Goal: Task Accomplishment & Management: Manage account settings

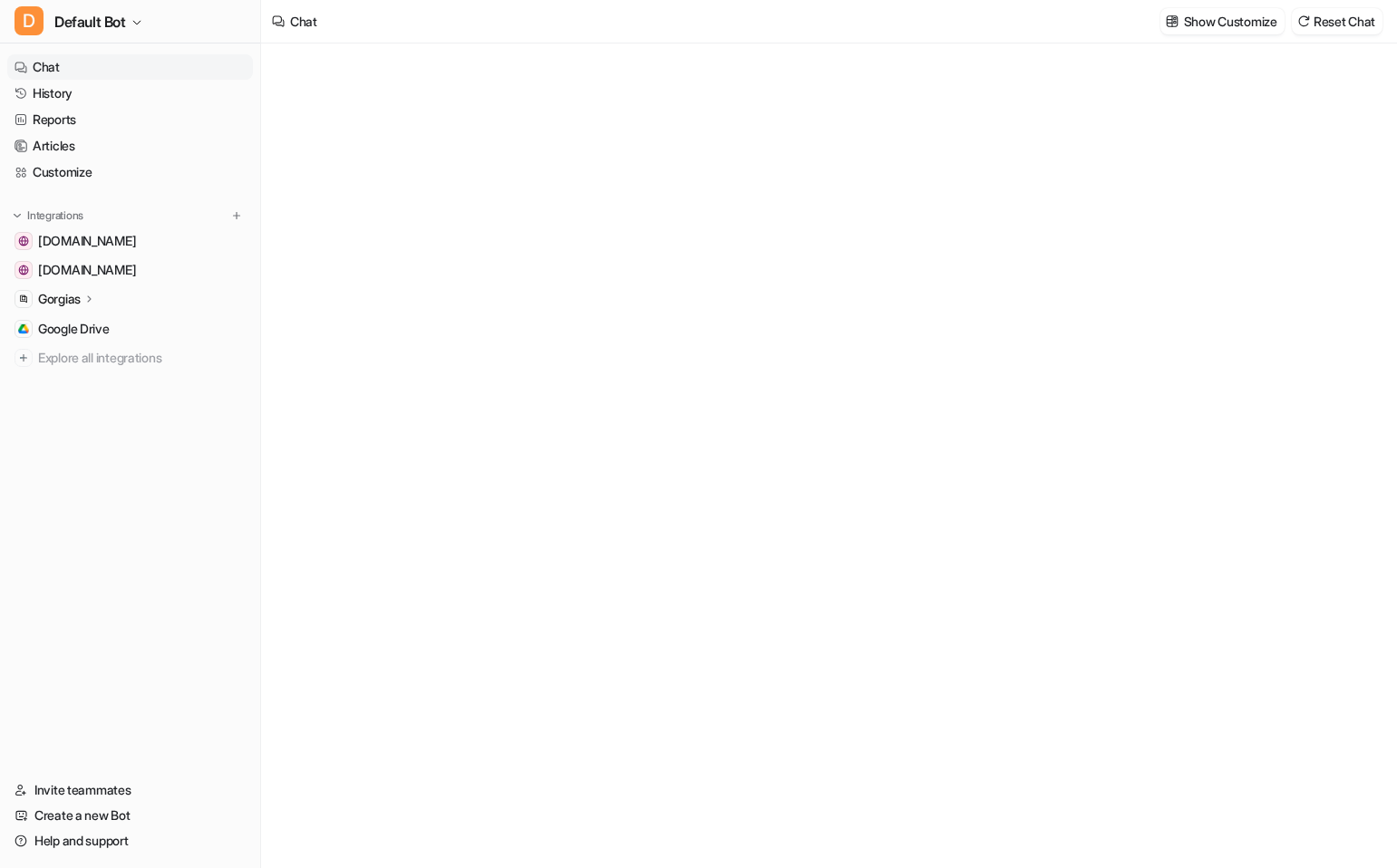
type textarea "**********"
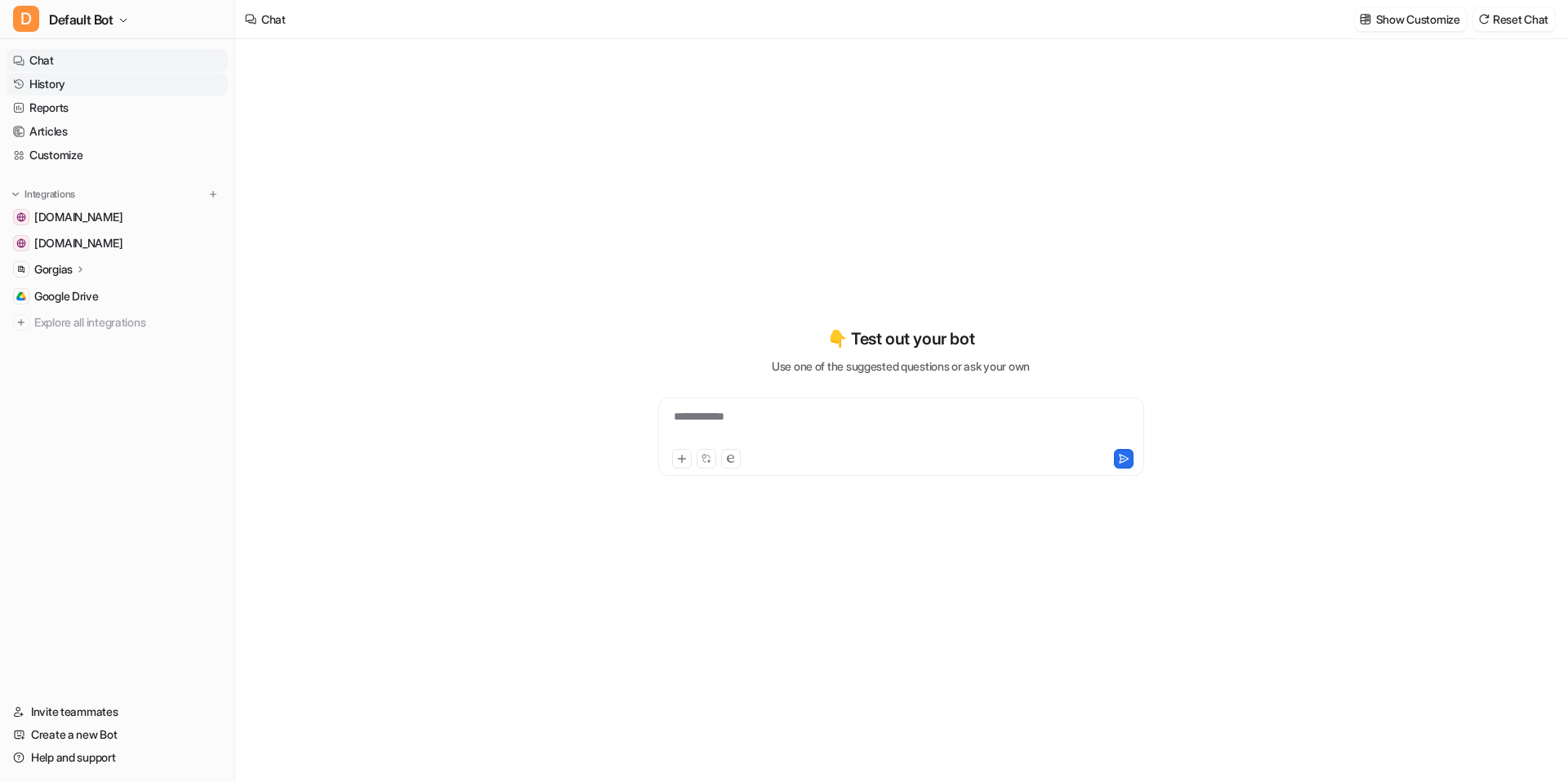
click at [88, 95] on link "History" at bounding box center [117, 84] width 221 height 23
click at [138, 86] on link "History" at bounding box center [117, 84] width 221 height 23
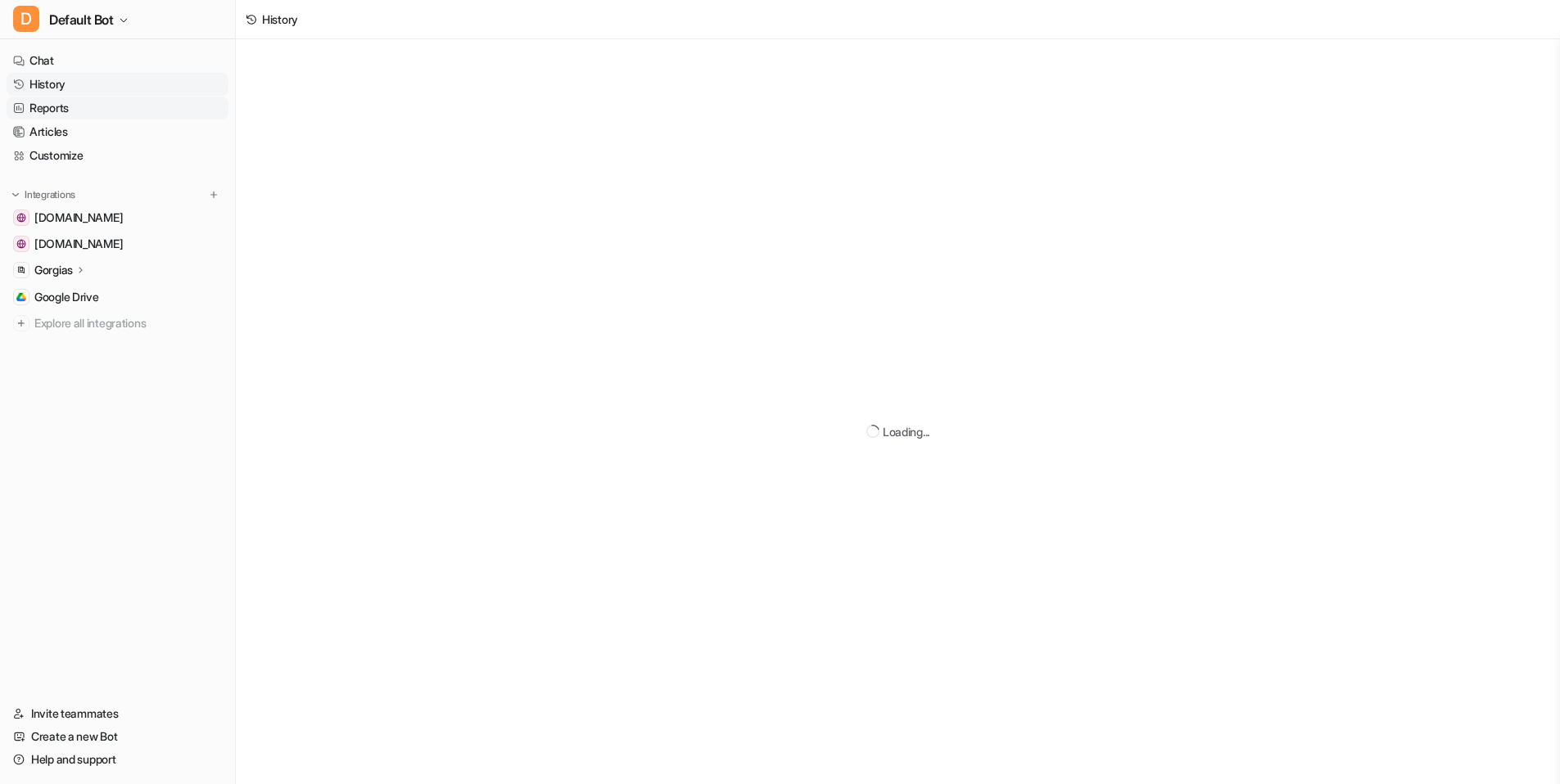
click at [74, 104] on link "Reports" at bounding box center [117, 108] width 222 height 23
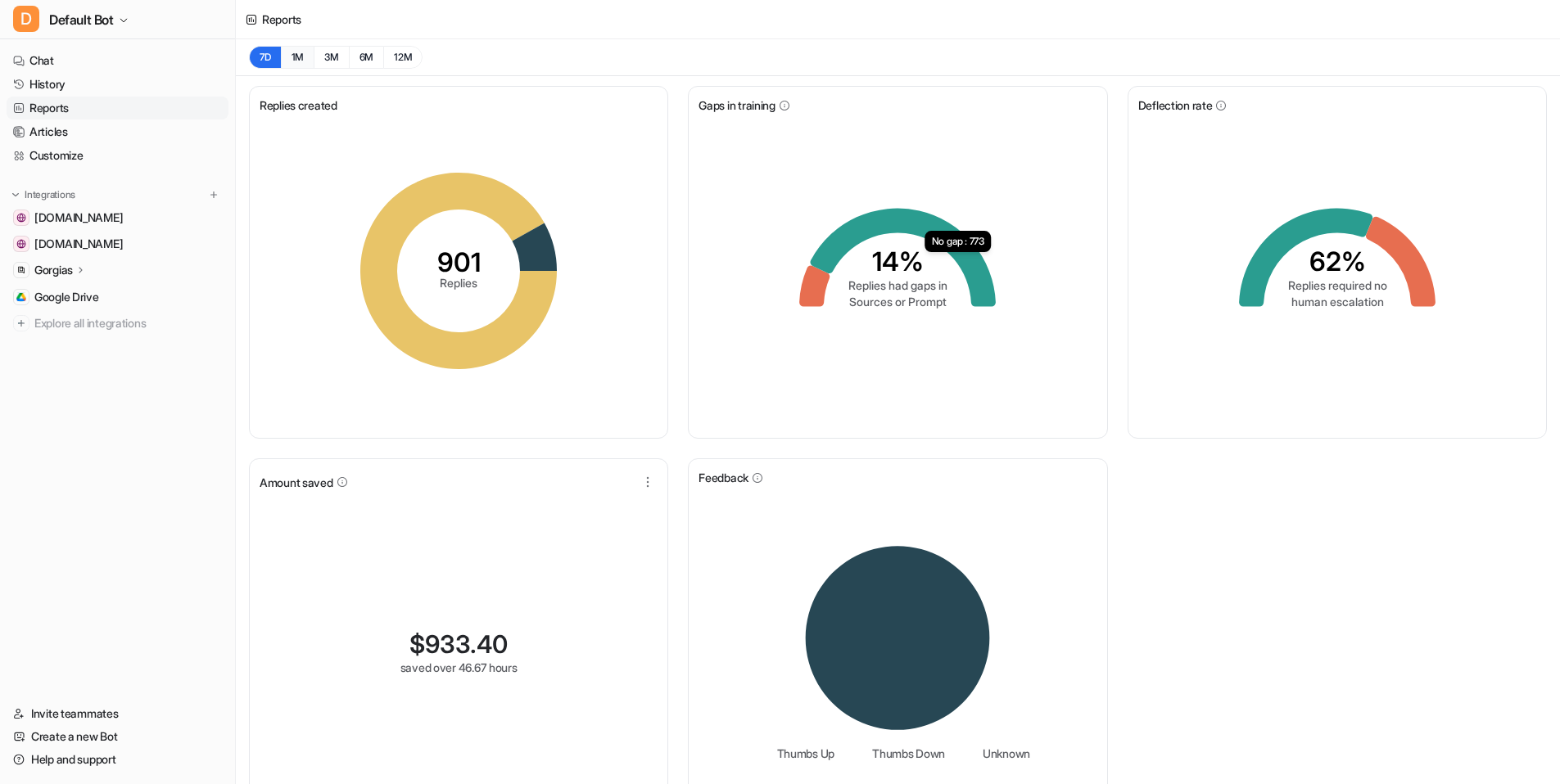
click at [295, 67] on button "1M" at bounding box center [297, 57] width 33 height 23
click at [330, 55] on button "3M" at bounding box center [331, 57] width 35 height 23
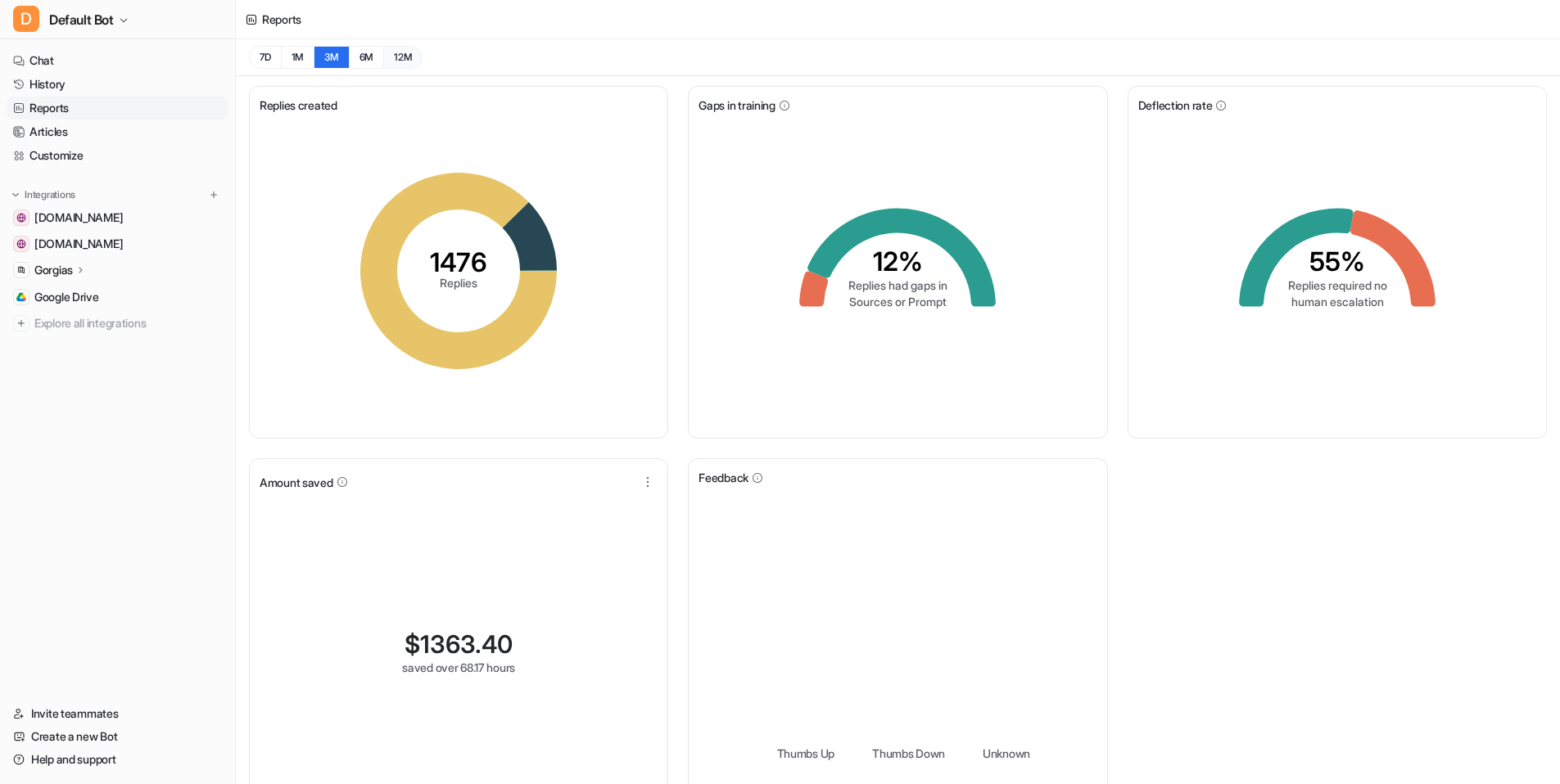
click at [415, 53] on button "12M" at bounding box center [403, 57] width 39 height 23
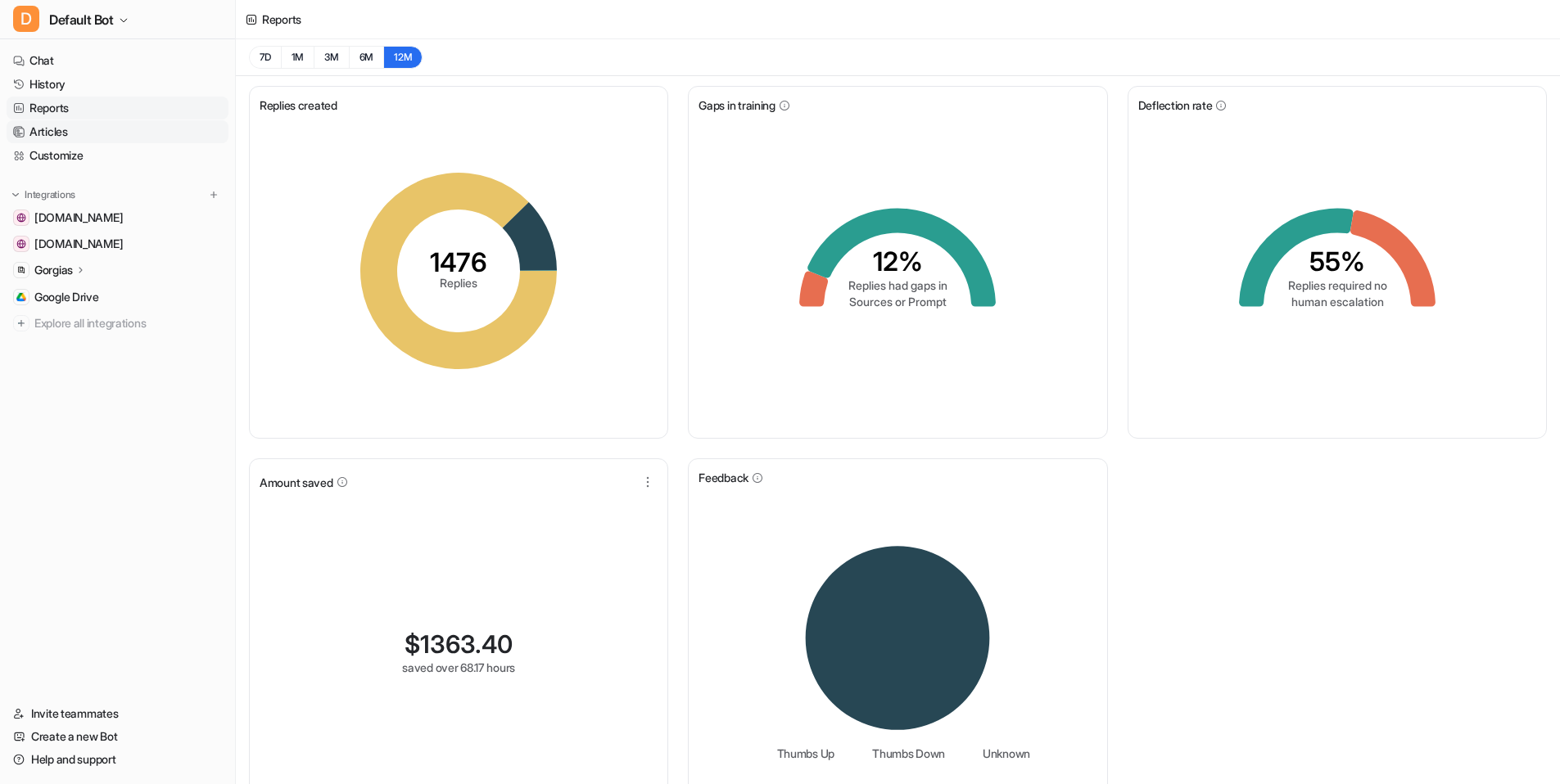
click at [92, 131] on link "Articles" at bounding box center [117, 131] width 222 height 23
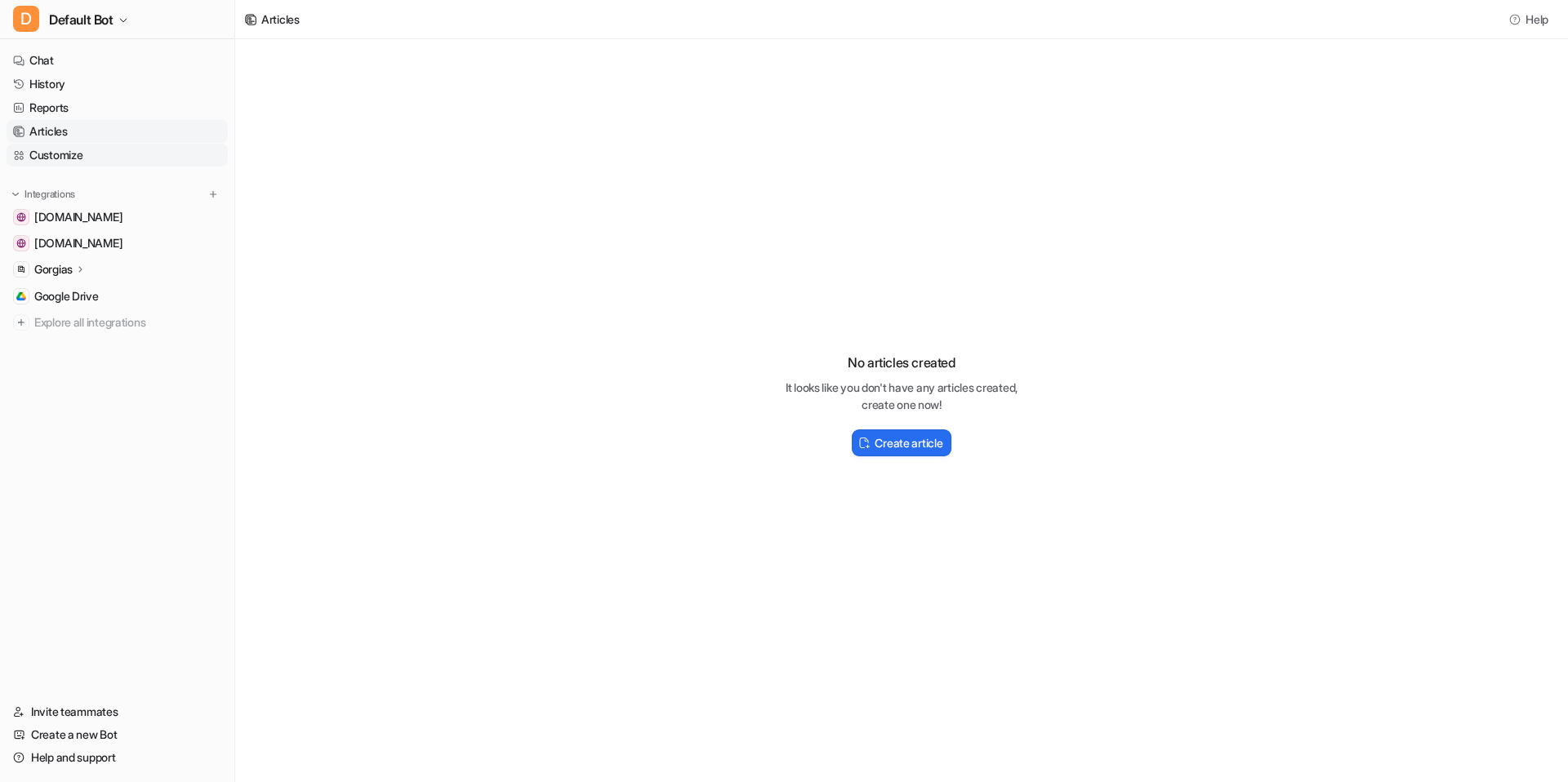
click at [97, 155] on link "Customize" at bounding box center [117, 155] width 221 height 23
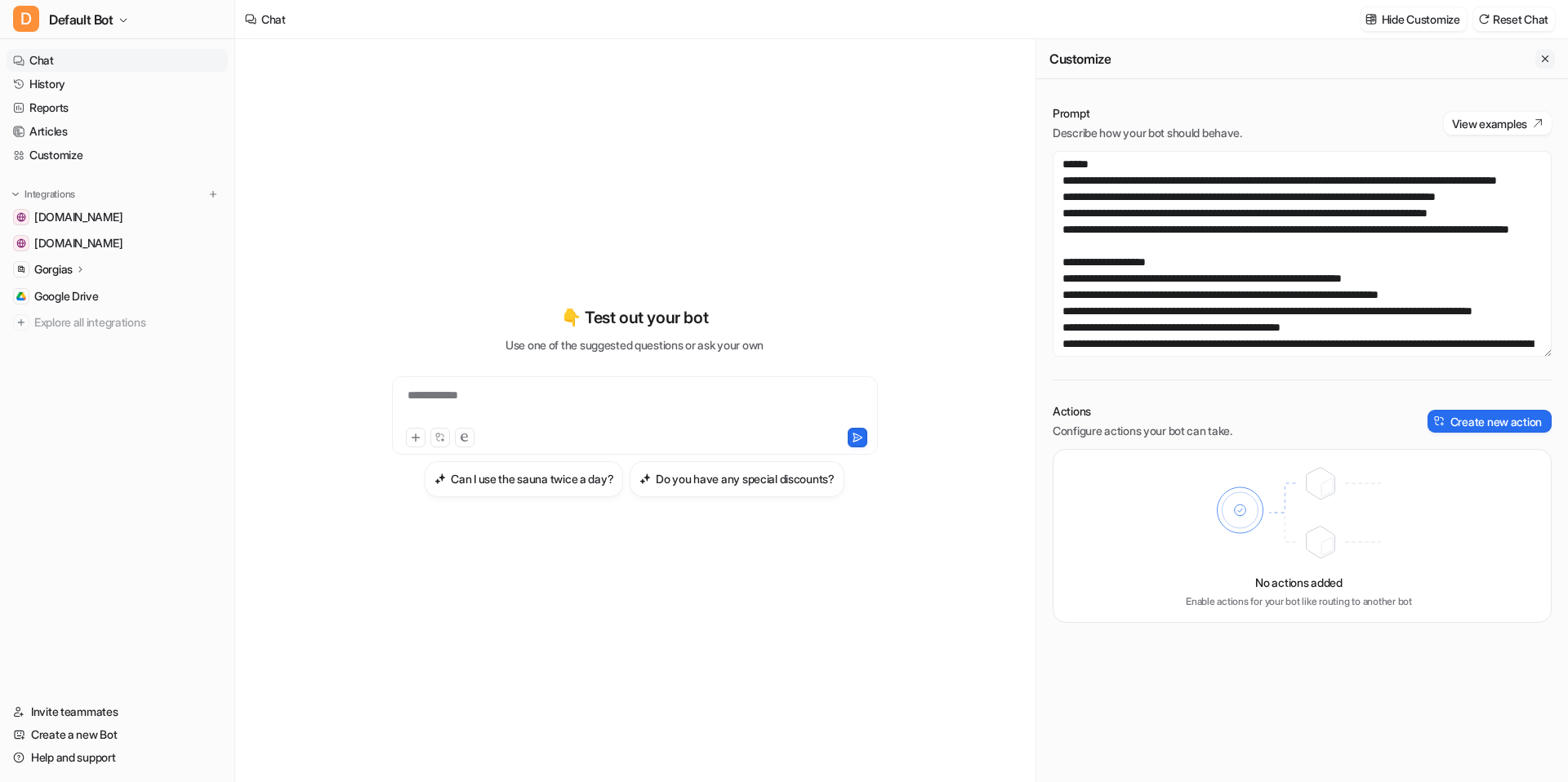
click at [1258, 49] on button "Close flyout" at bounding box center [1545, 58] width 20 height 20
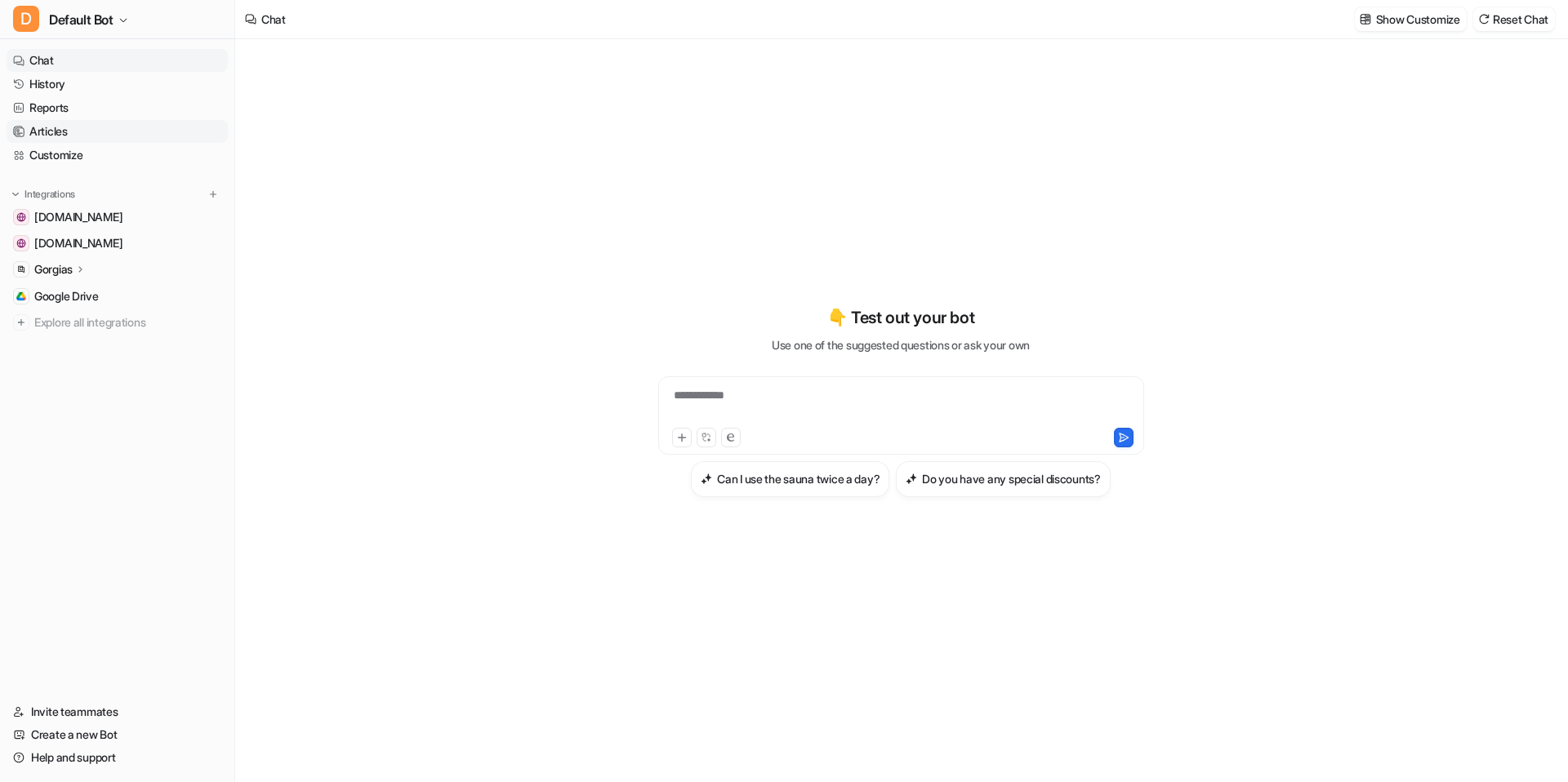
click at [110, 135] on link "Articles" at bounding box center [117, 131] width 221 height 23
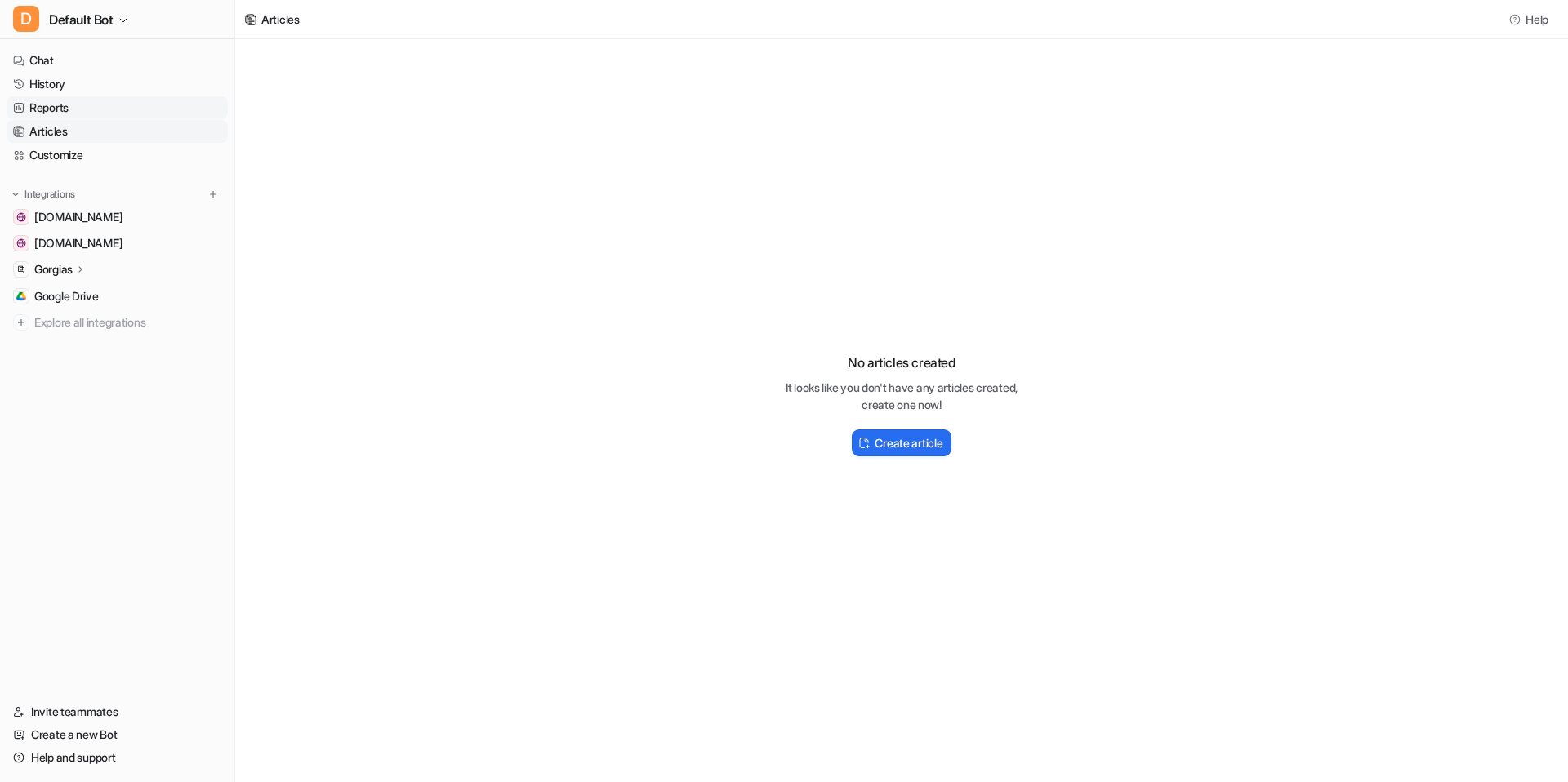
click at [72, 114] on link "Reports" at bounding box center [117, 108] width 221 height 23
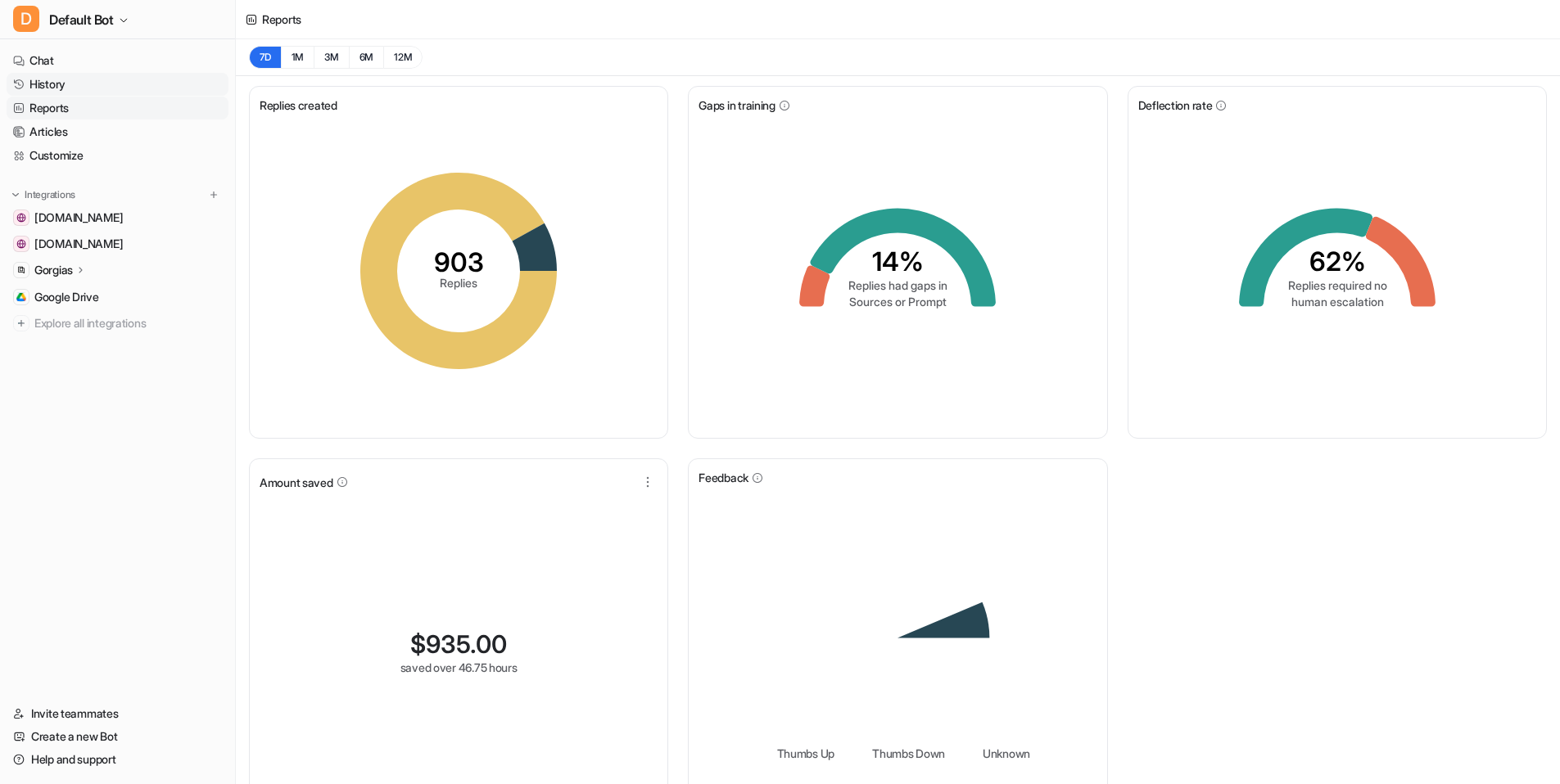
click at [83, 95] on link "History" at bounding box center [117, 84] width 222 height 23
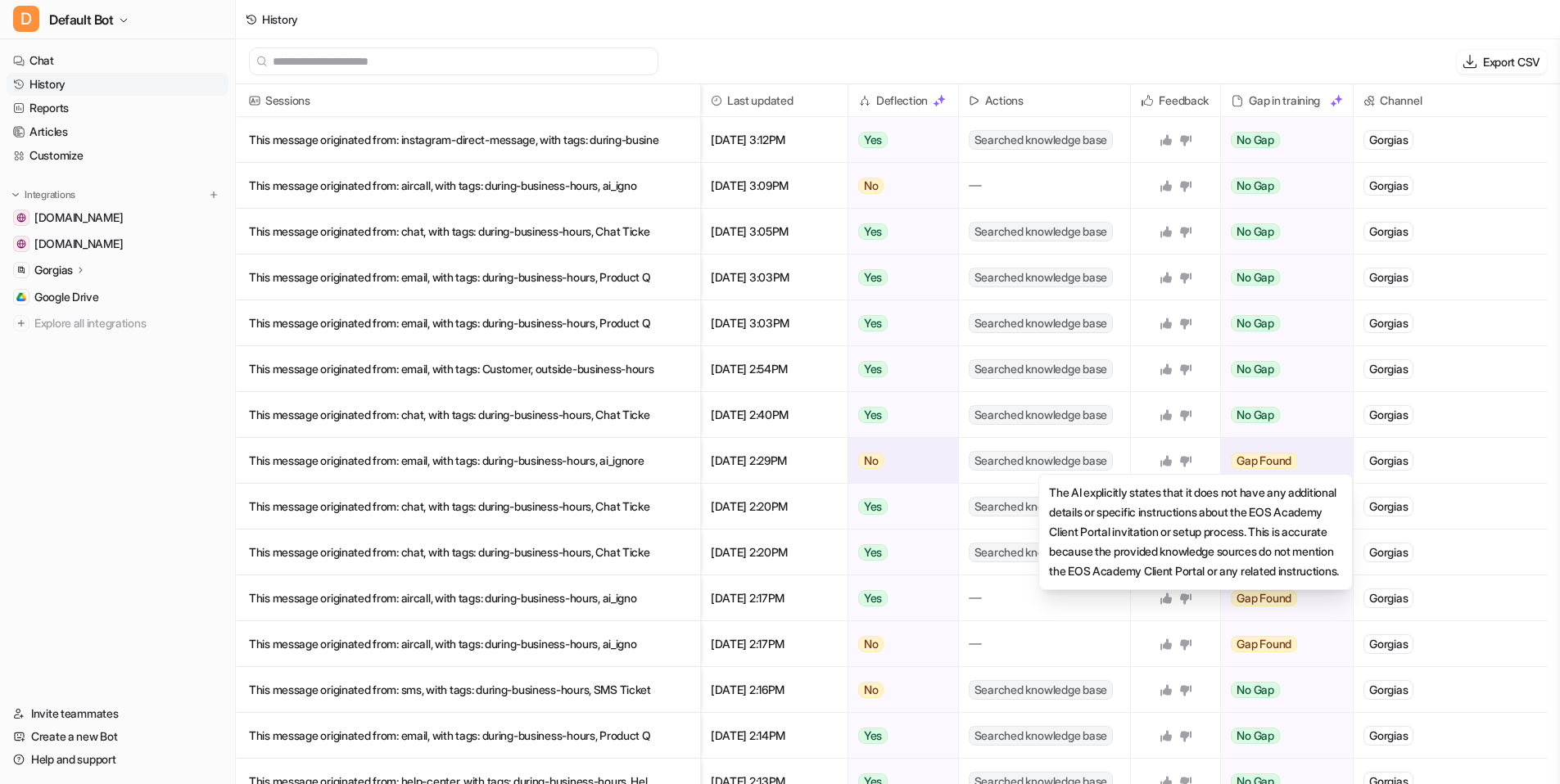
click at [1261, 458] on span "Gap Found" at bounding box center [1263, 460] width 66 height 16
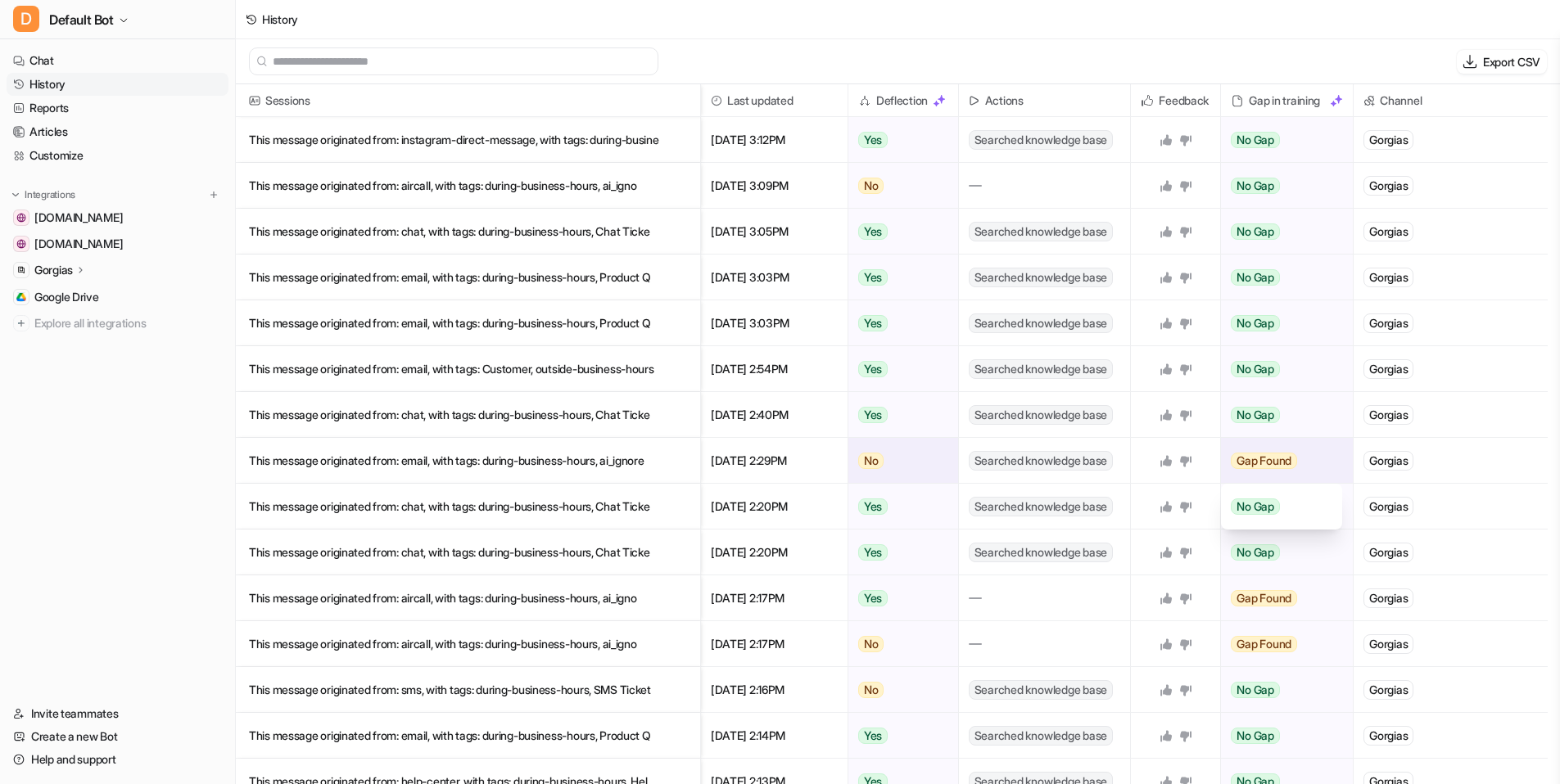
scroll to position [21, 0]
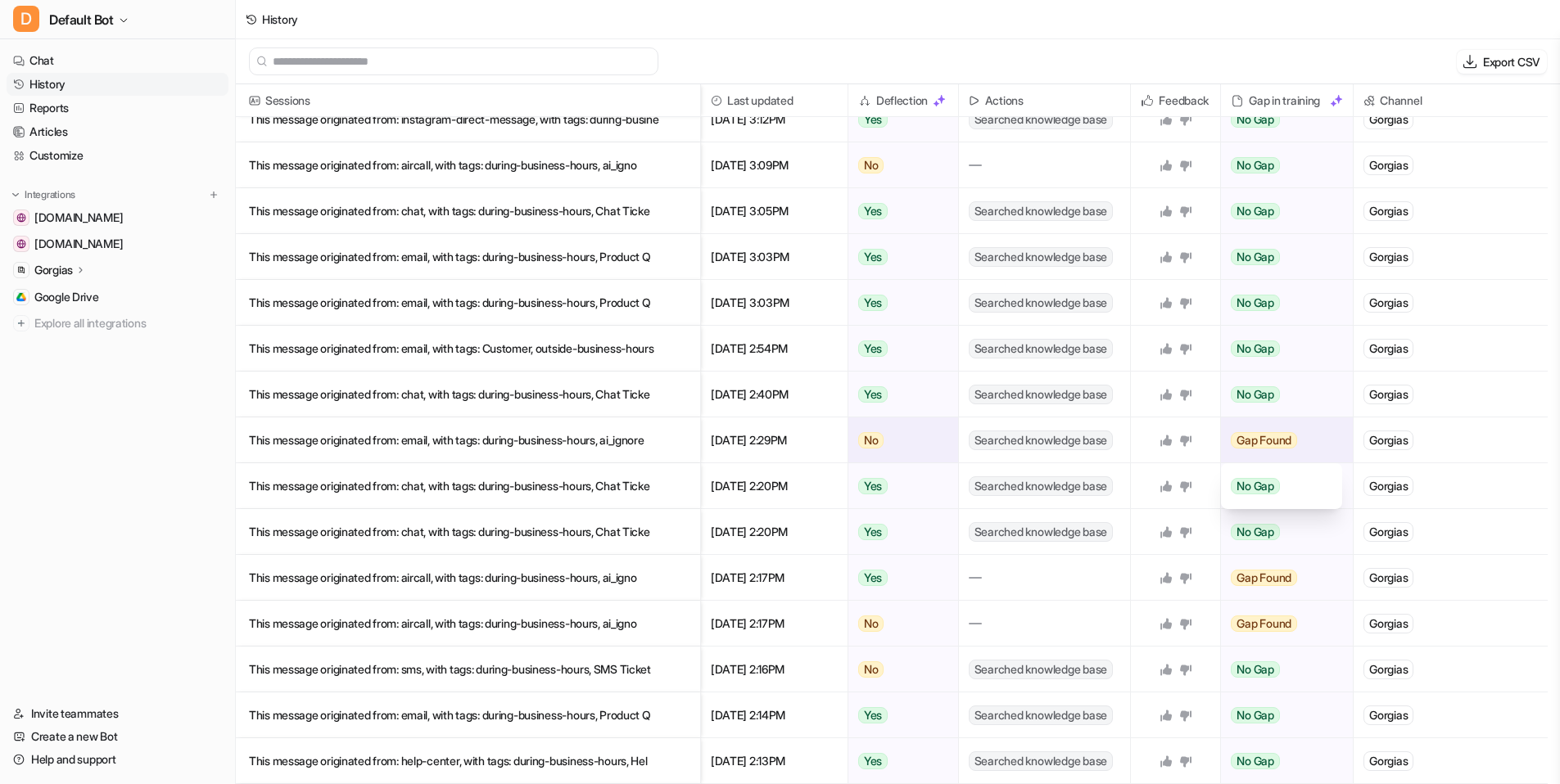
click at [1261, 484] on span "No Gap" at bounding box center [1255, 486] width 49 height 16
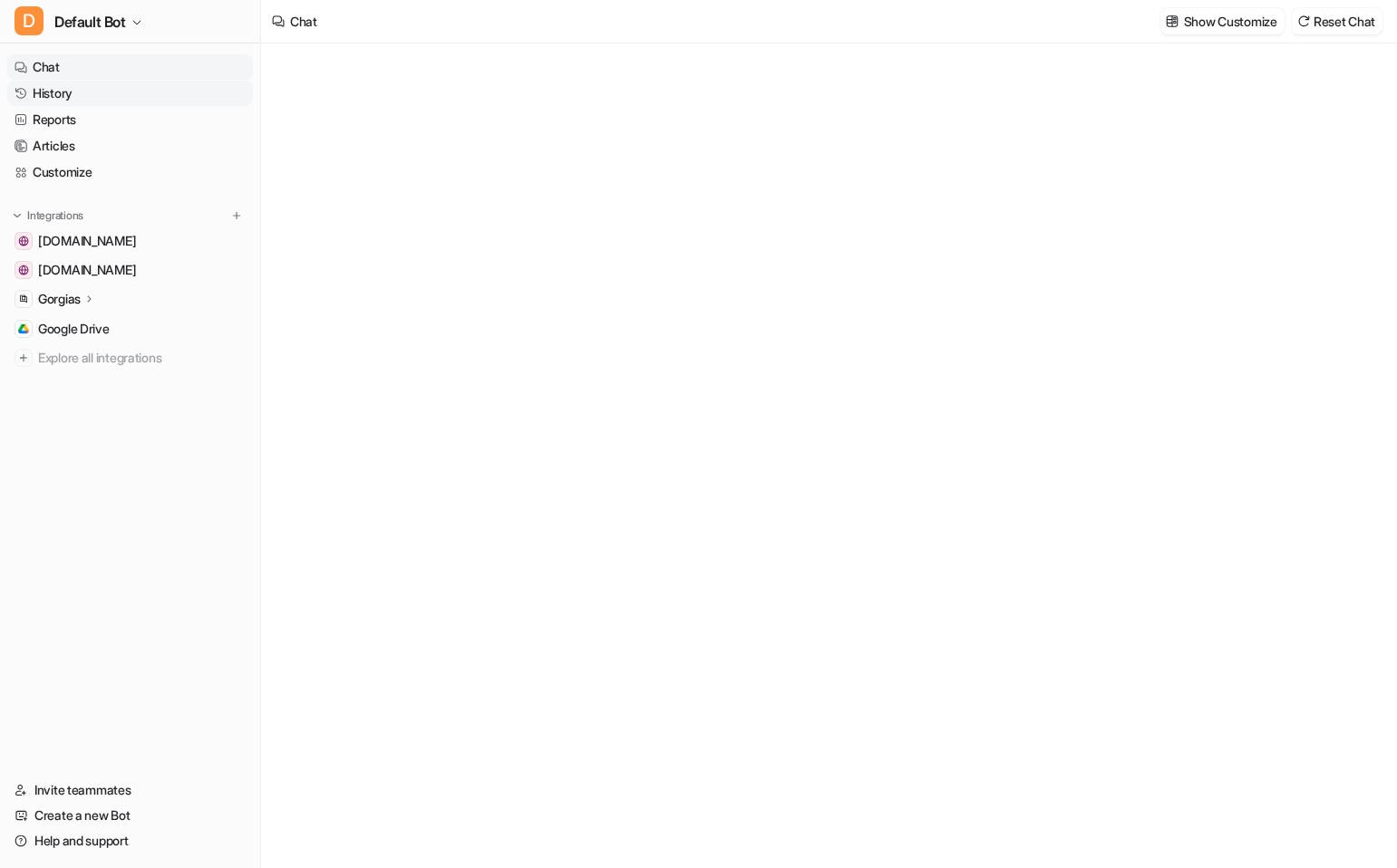
click at [97, 89] on link "History" at bounding box center [130, 93] width 246 height 26
type textarea "**********"
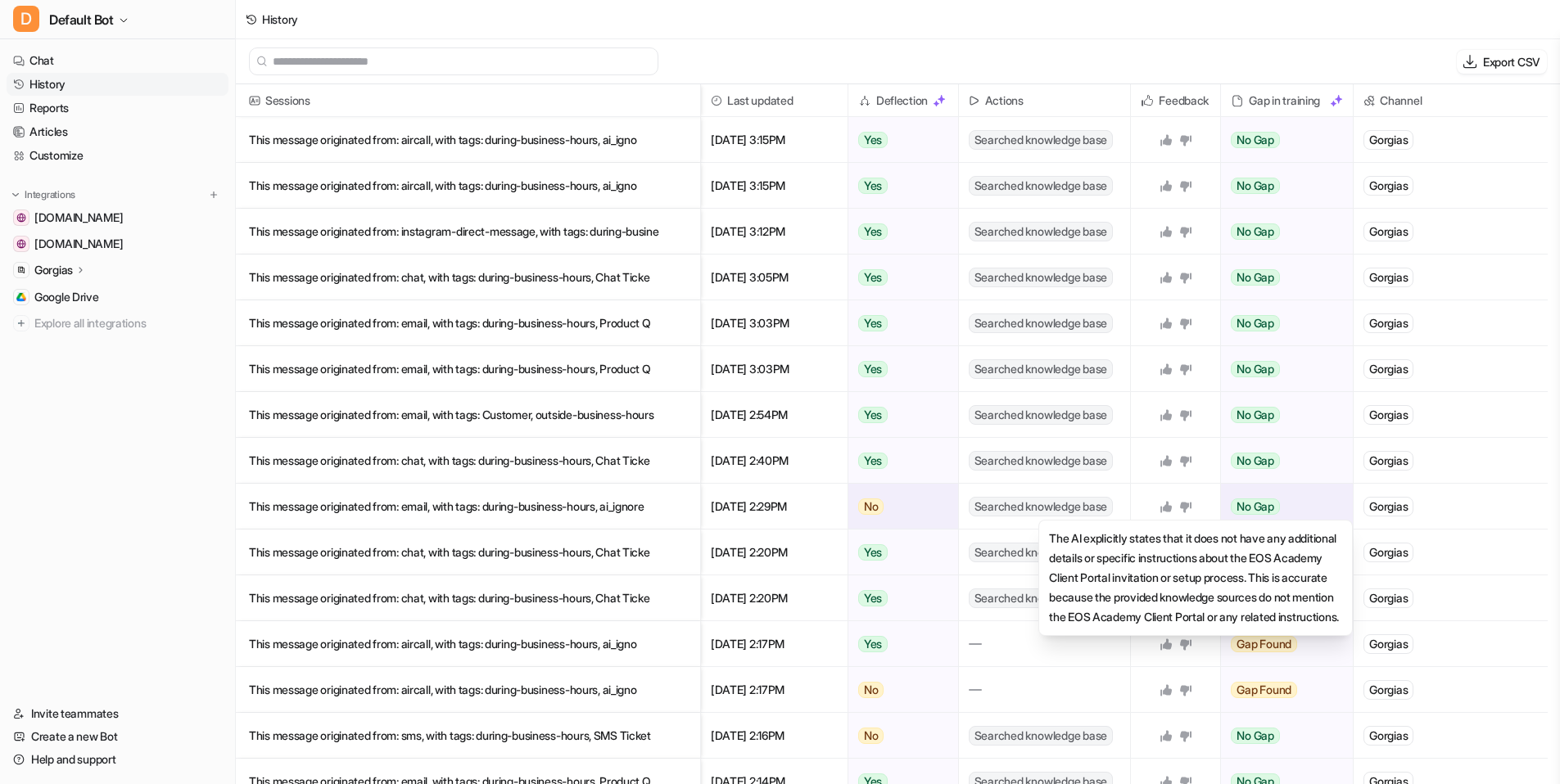
click at [1249, 499] on div "No Gap" at bounding box center [1281, 506] width 121 height 45
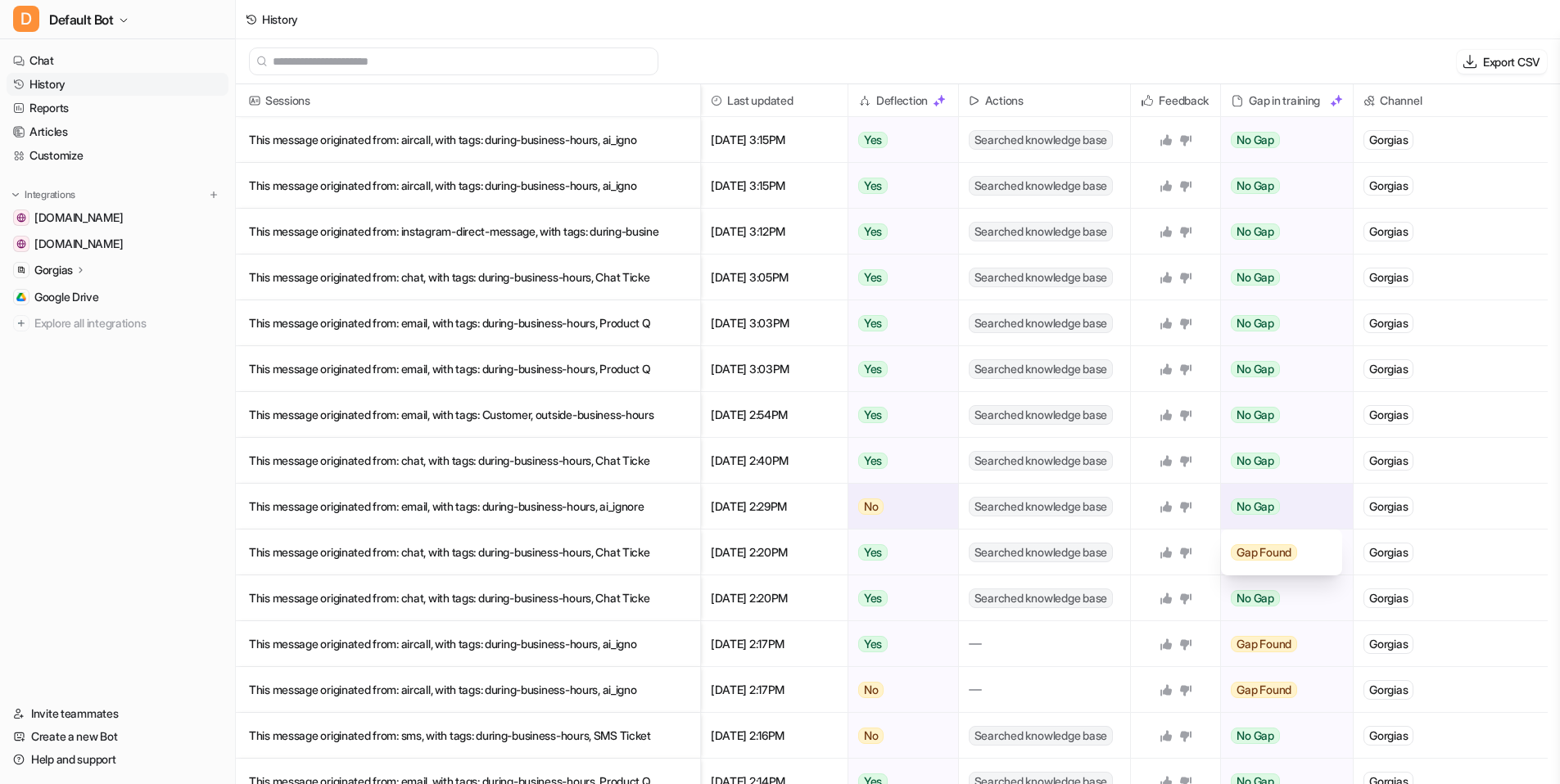
scroll to position [21, 0]
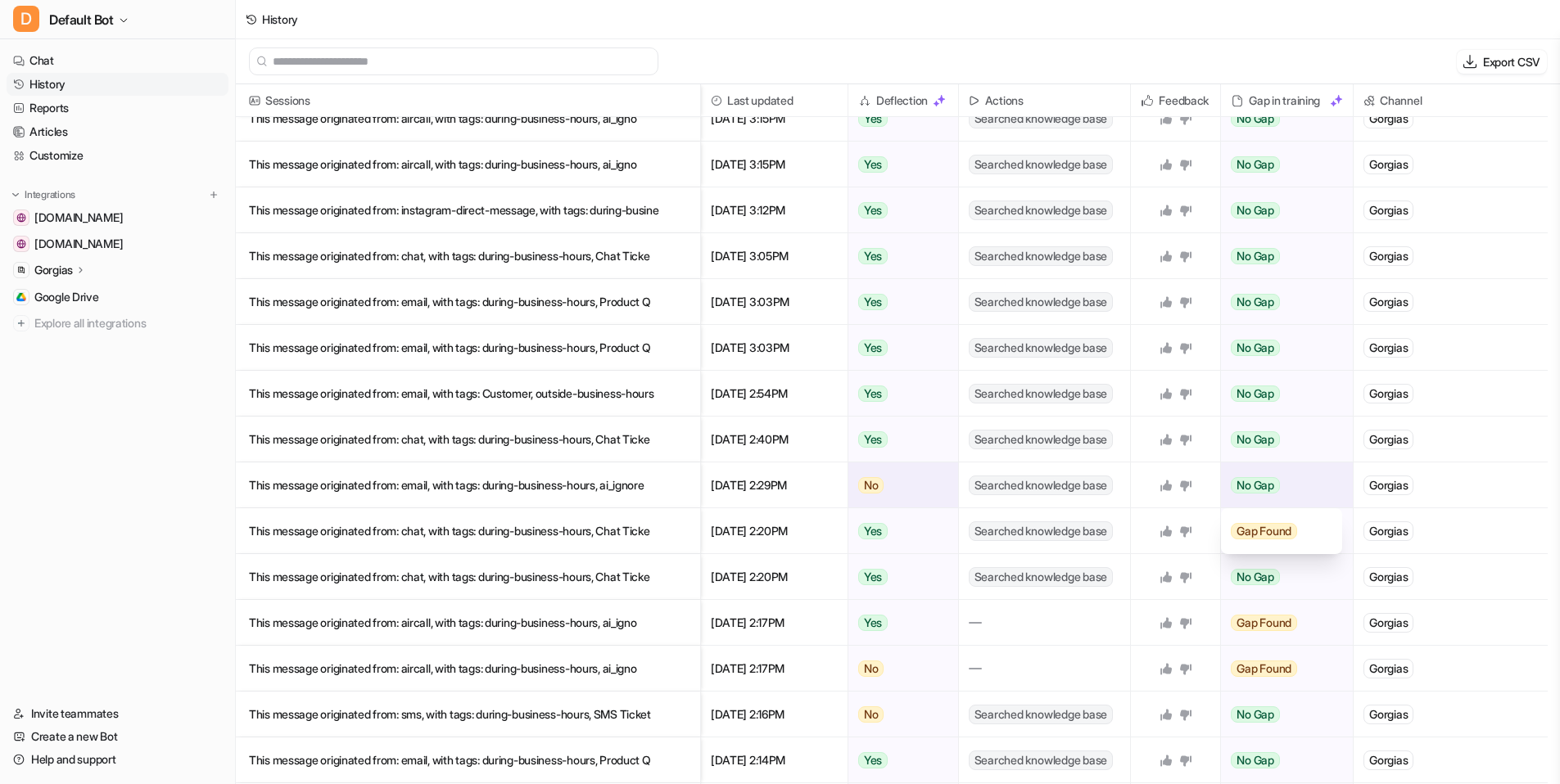
click at [1249, 539] on div "Gap Found" at bounding box center [1281, 530] width 101 height 45
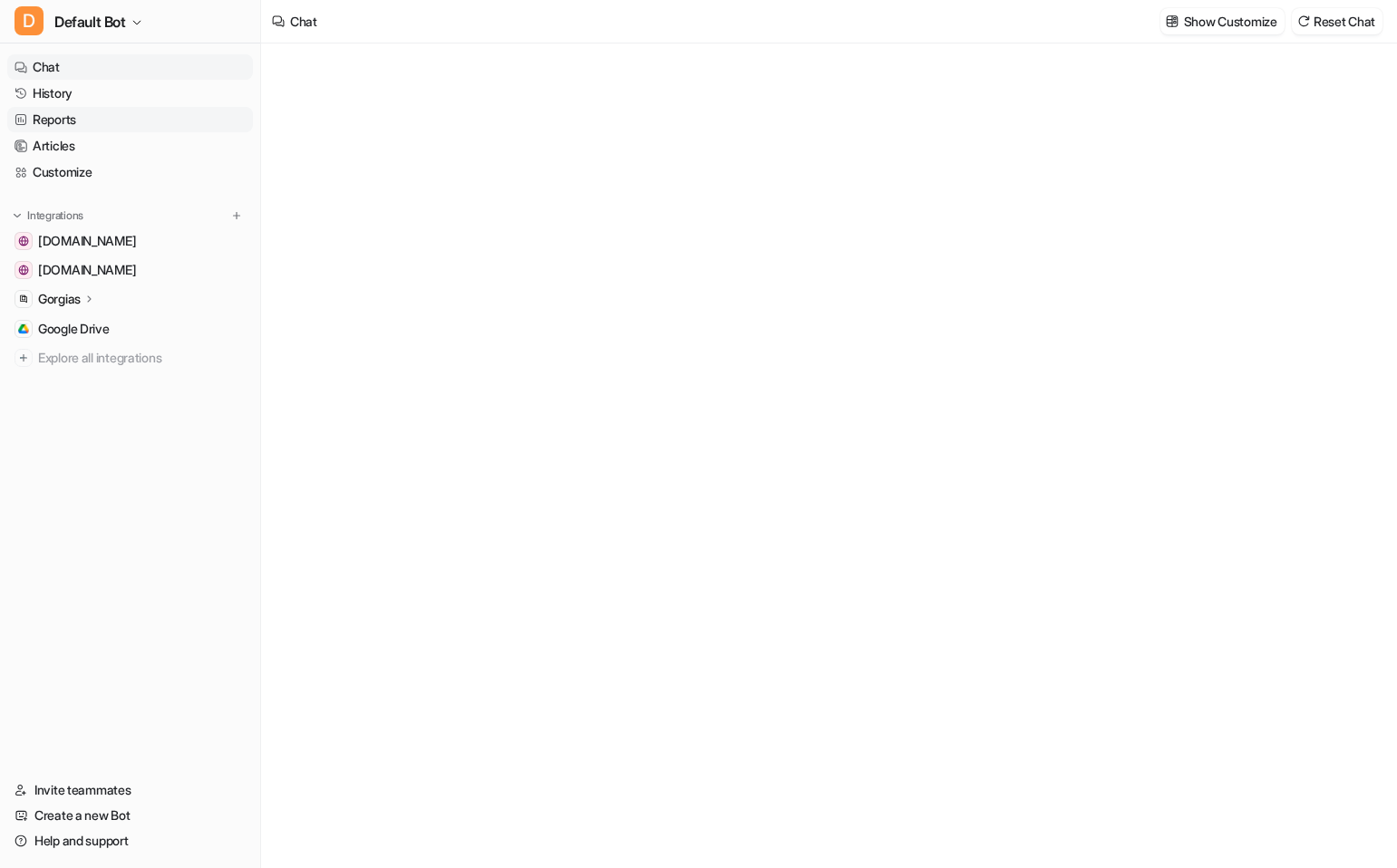
type textarea "**********"
click at [91, 100] on link "History" at bounding box center [130, 93] width 246 height 26
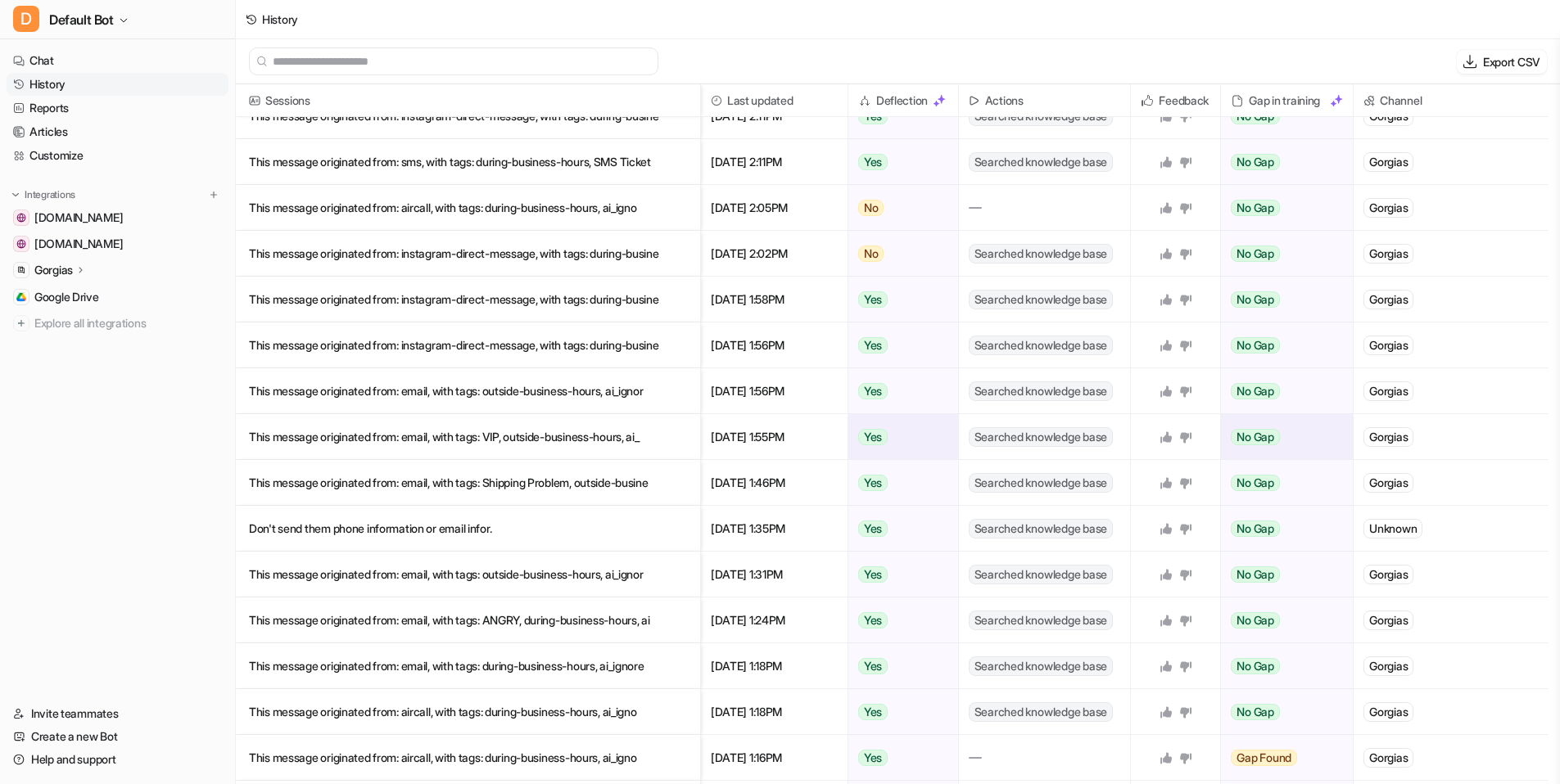
scroll to position [828, 0]
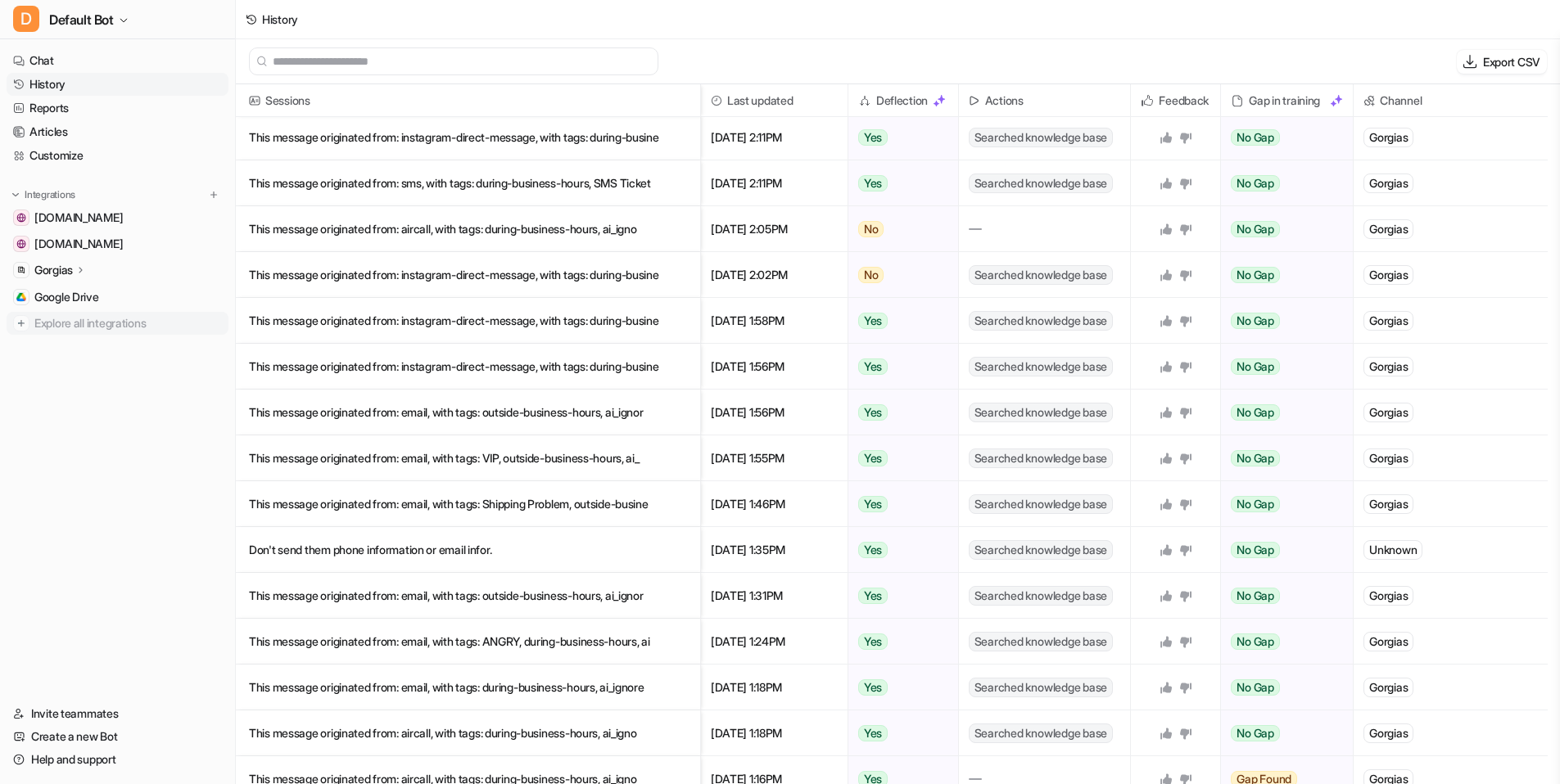
click at [114, 315] on span "Explore all integrations" at bounding box center [128, 323] width 188 height 27
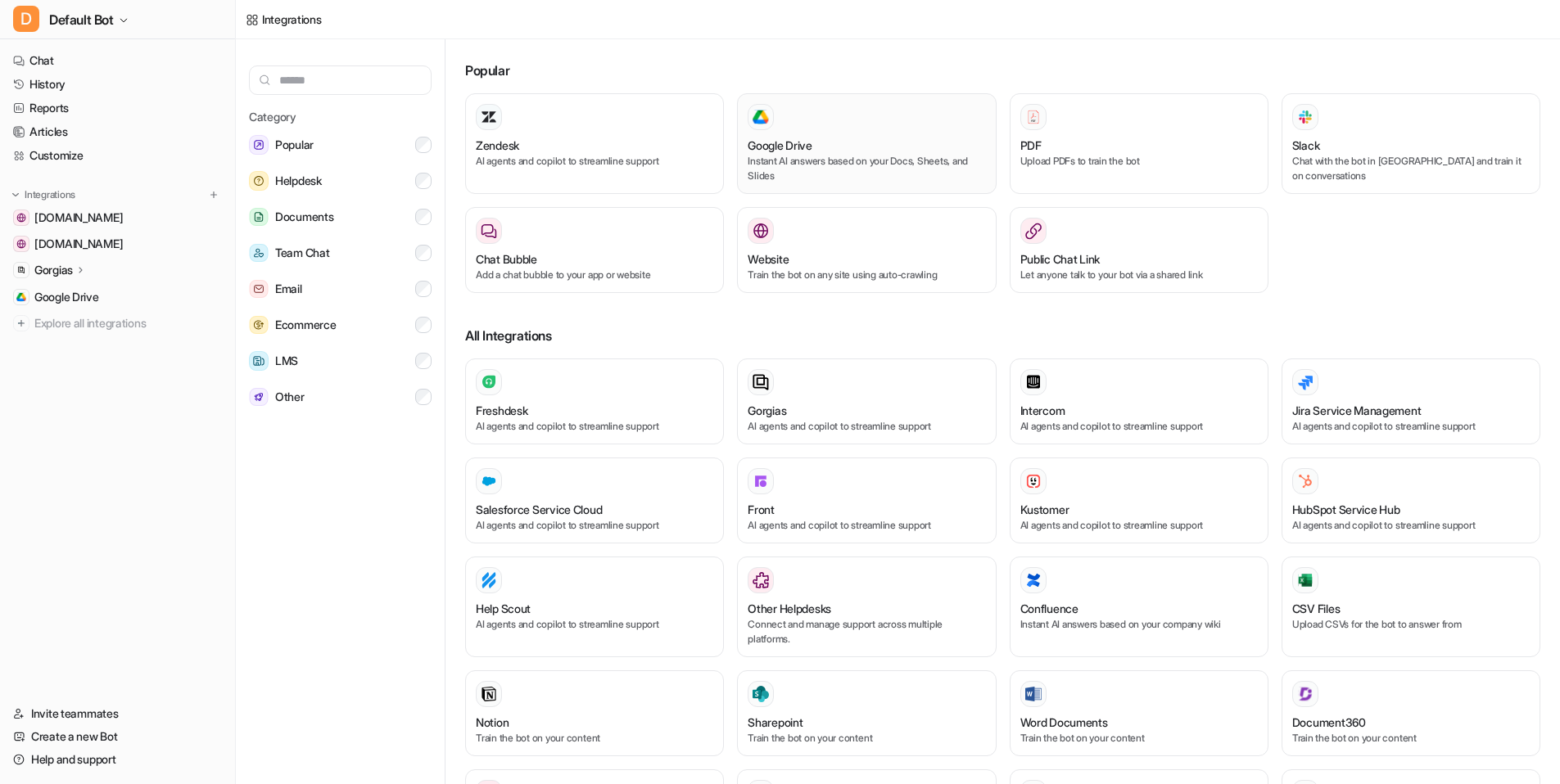
click at [919, 136] on div "Google Drive Instant AI answers based on your Docs, Sheets, and Slides" at bounding box center [866, 143] width 237 height 80
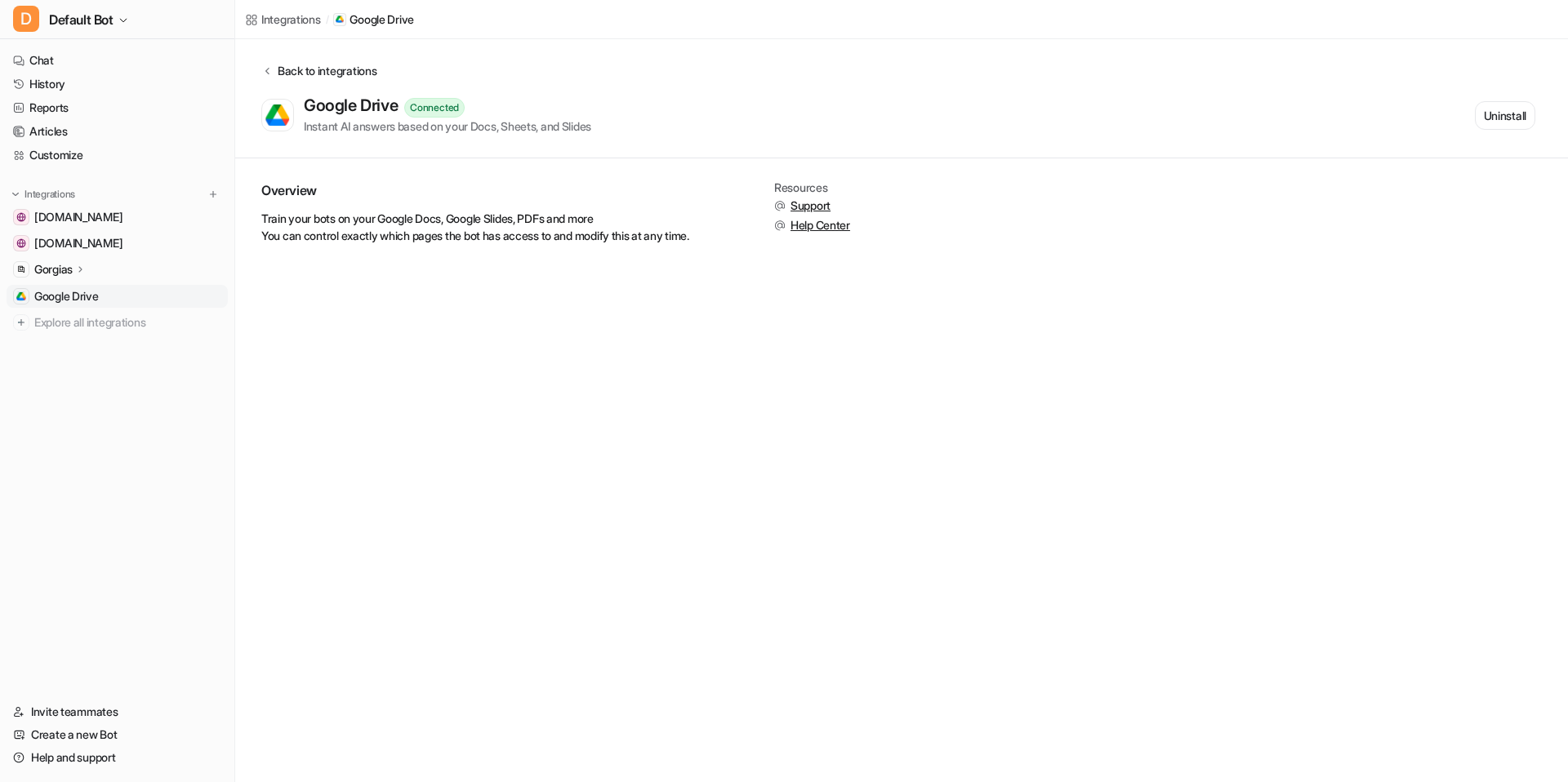
click at [288, 71] on div "Back to integrations" at bounding box center [324, 71] width 103 height 17
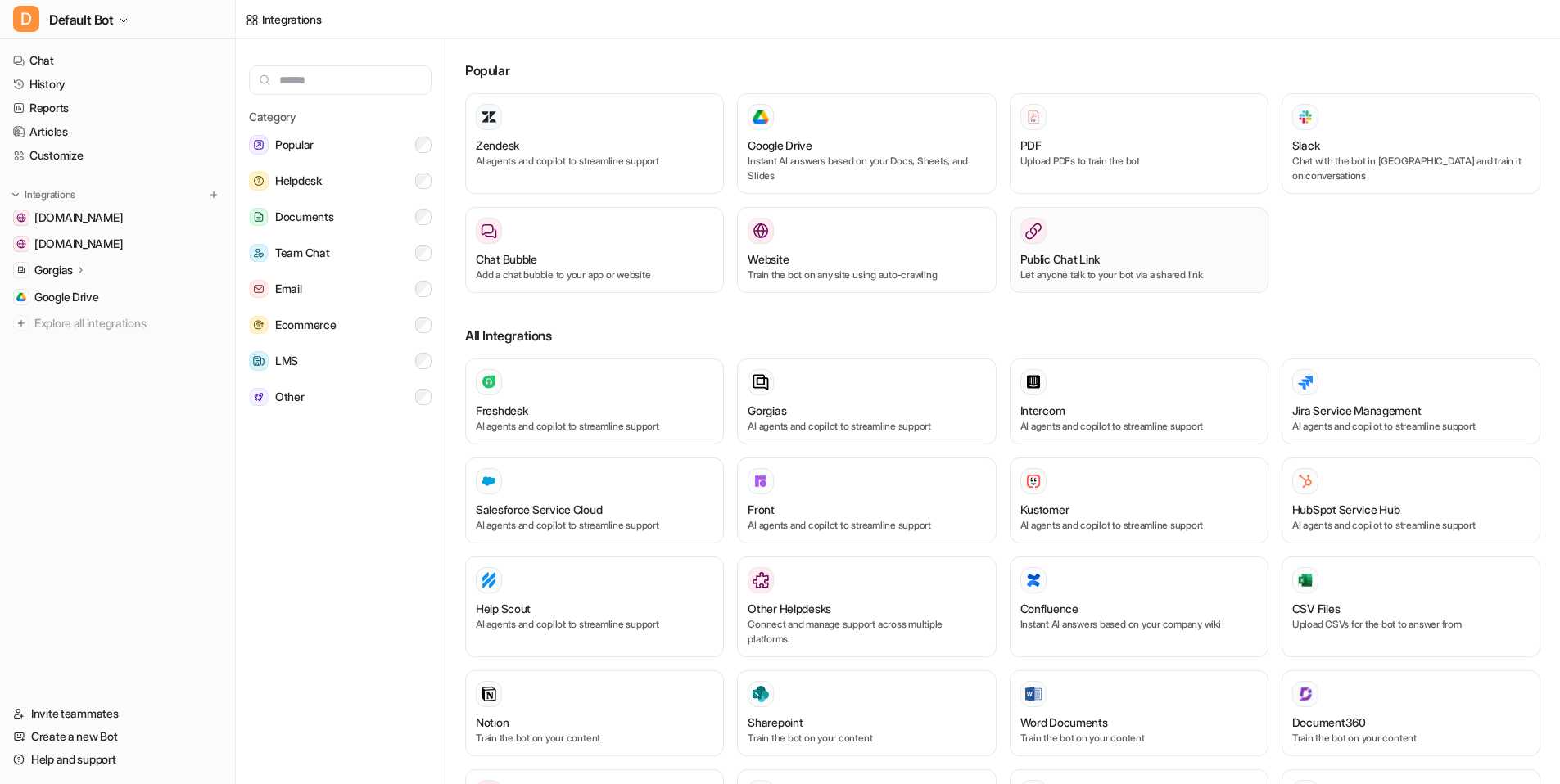
click at [1093, 244] on div "Public Chat Link Let anyone talk to your bot via a shared link" at bounding box center [1138, 249] width 237 height 64
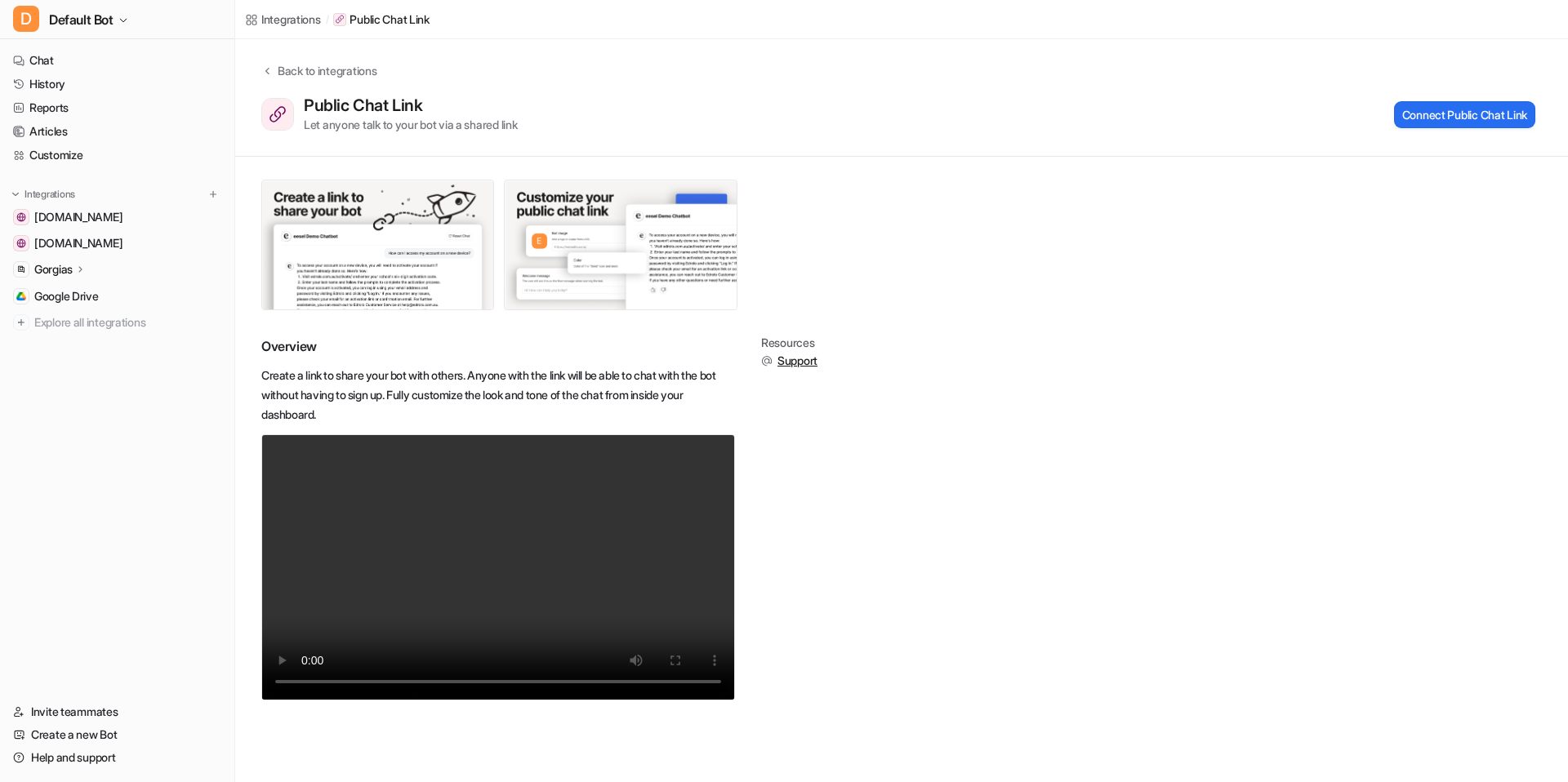
click at [320, 60] on div "Back to integrations Public Chat Link Let anyone talk to your bot via a shared …" at bounding box center [901, 98] width 1333 height 118
click at [320, 68] on div "Back to integrations" at bounding box center [324, 71] width 103 height 17
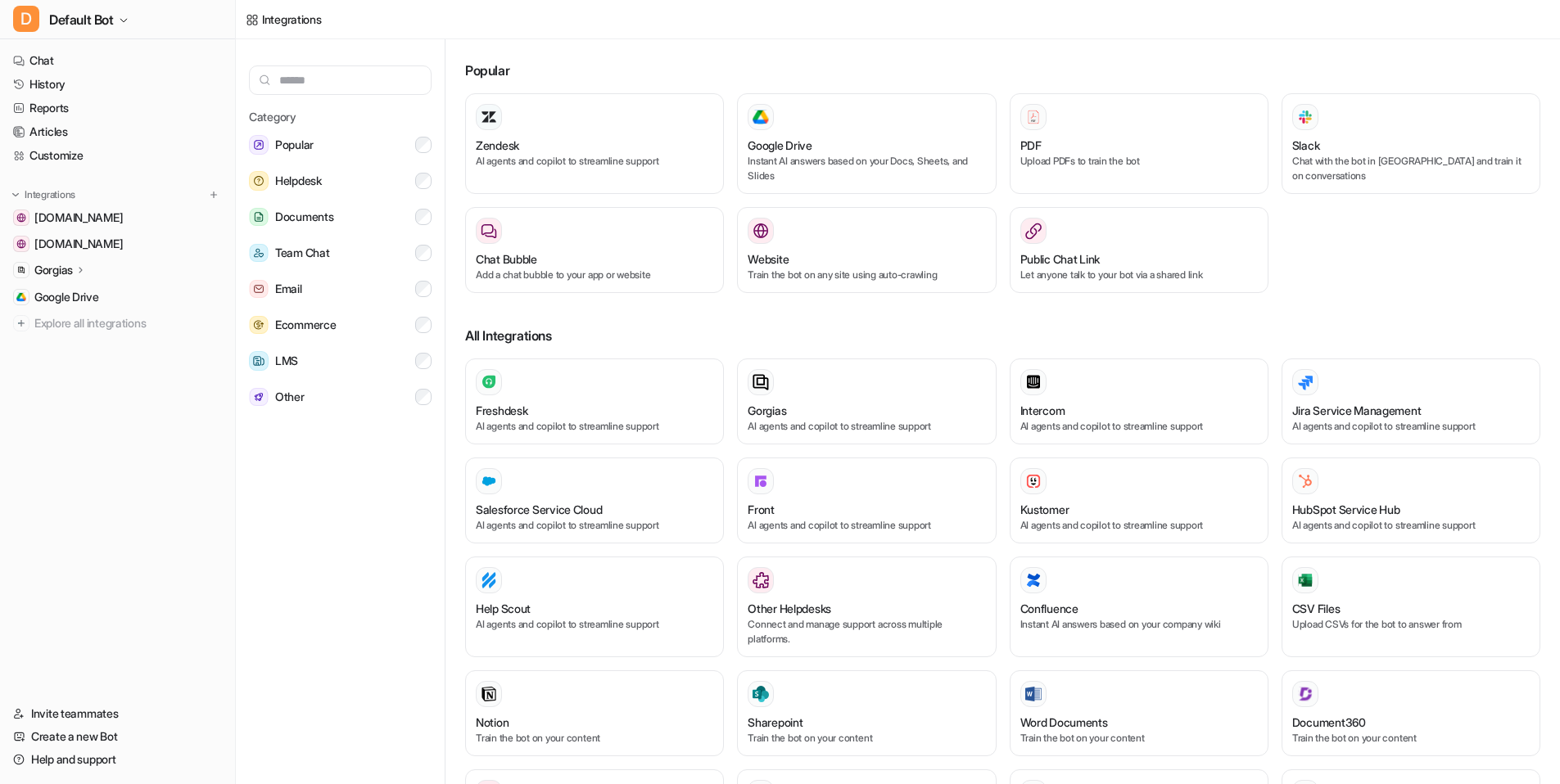
click at [85, 272] on icon at bounding box center [81, 270] width 11 height 12
click at [71, 300] on p "Overview" at bounding box center [70, 293] width 49 height 16
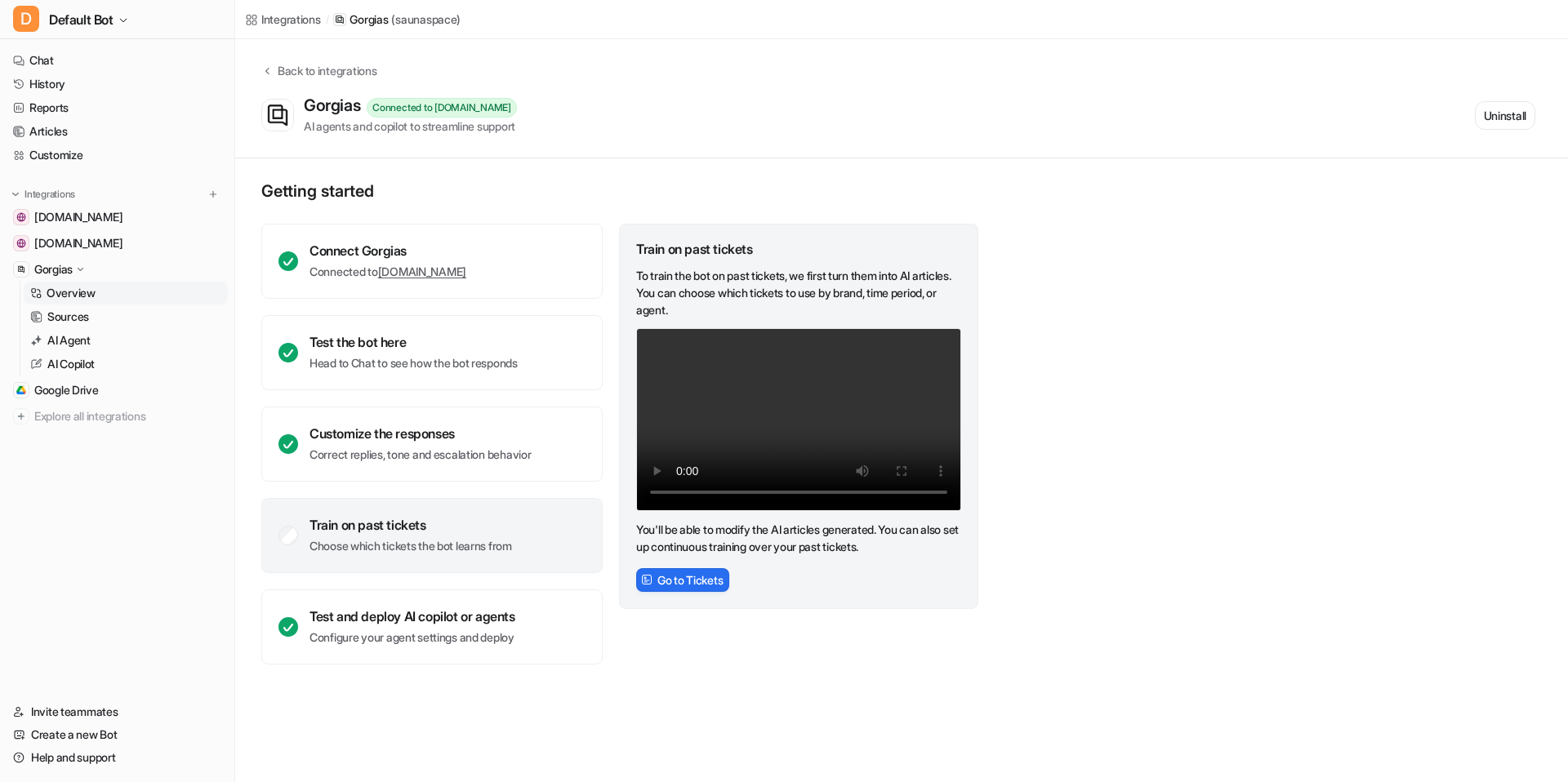
click at [304, 541] on div "Train on past tickets Choose which tickets the bot learns from" at bounding box center [432, 536] width 341 height 75
click at [710, 590] on button "Go to Tickets" at bounding box center [682, 580] width 93 height 24
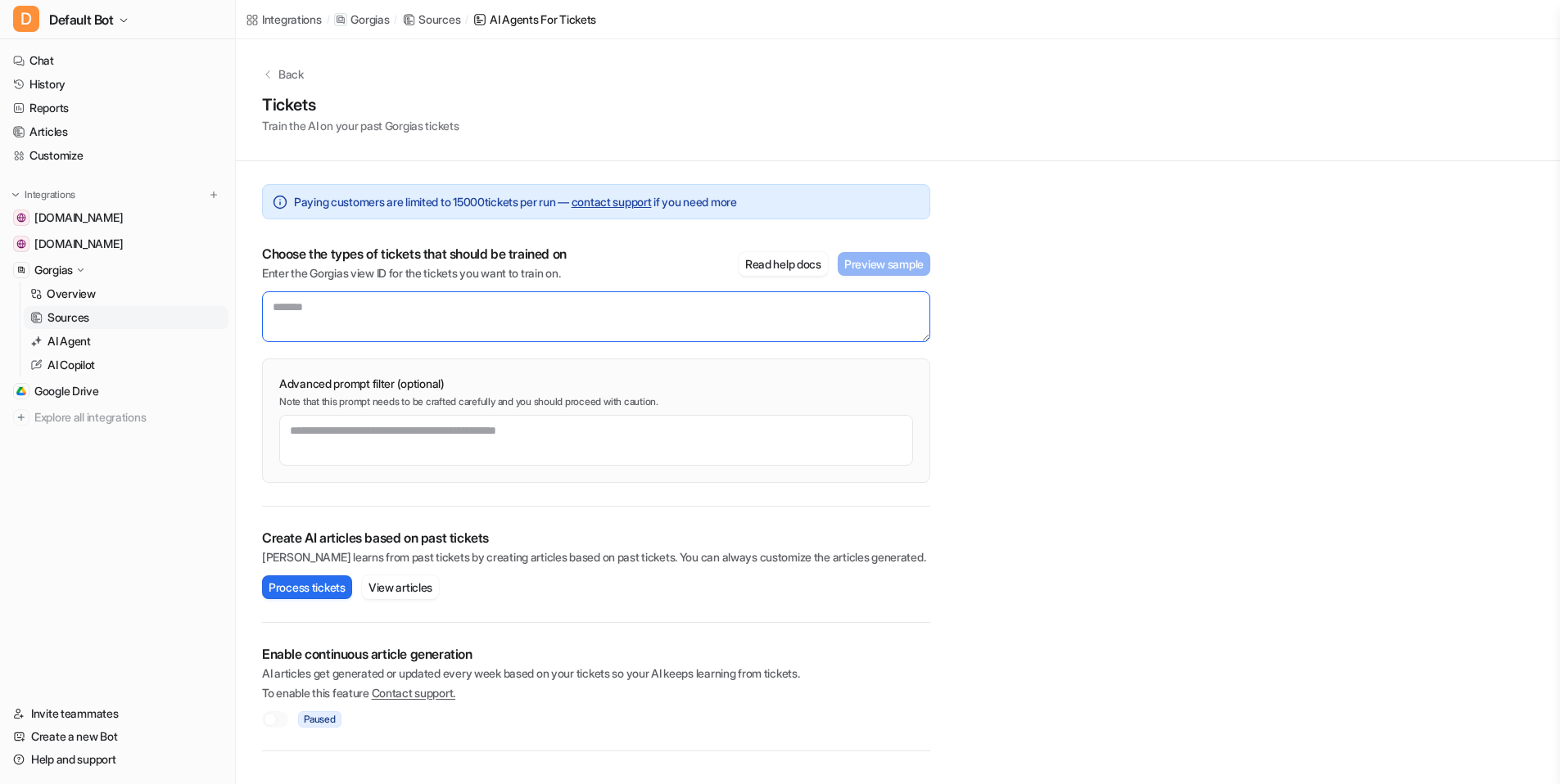
click at [438, 326] on textarea at bounding box center [597, 316] width 669 height 51
click at [87, 320] on p "Sources" at bounding box center [68, 317] width 42 height 16
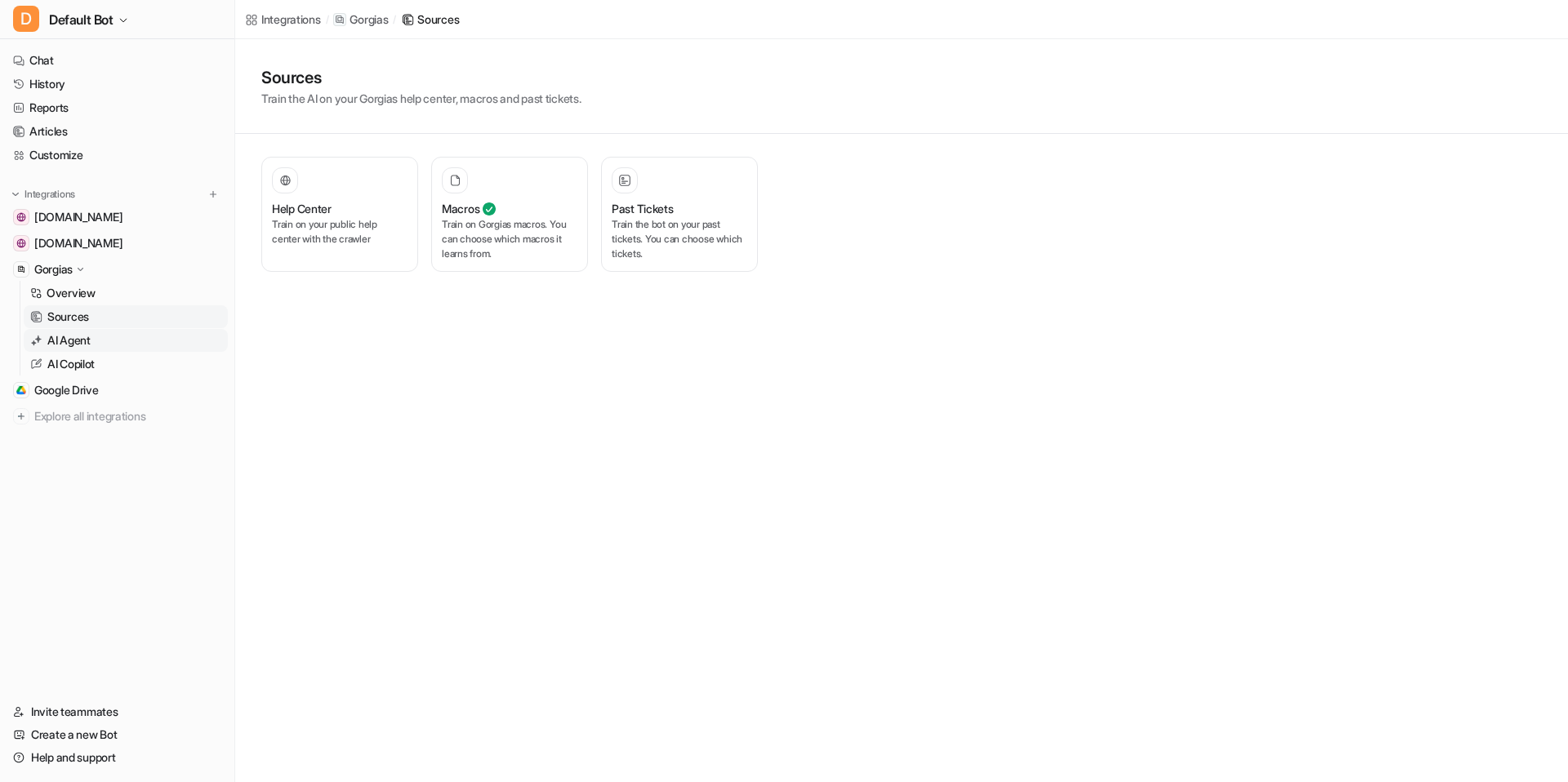
click at [95, 334] on link "AI Agent" at bounding box center [126, 340] width 204 height 23
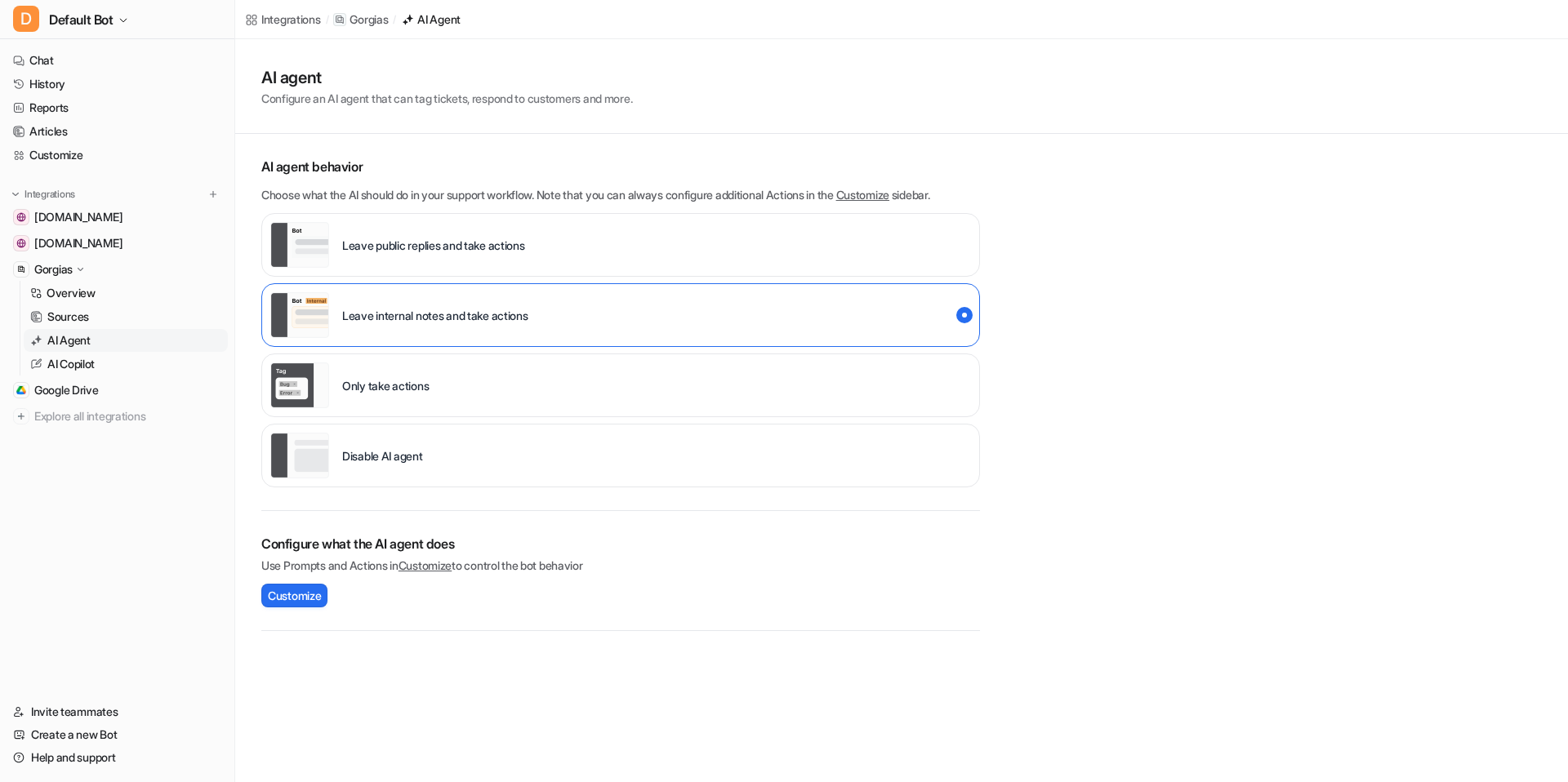
click at [889, 190] on link "Customize" at bounding box center [863, 195] width 53 height 14
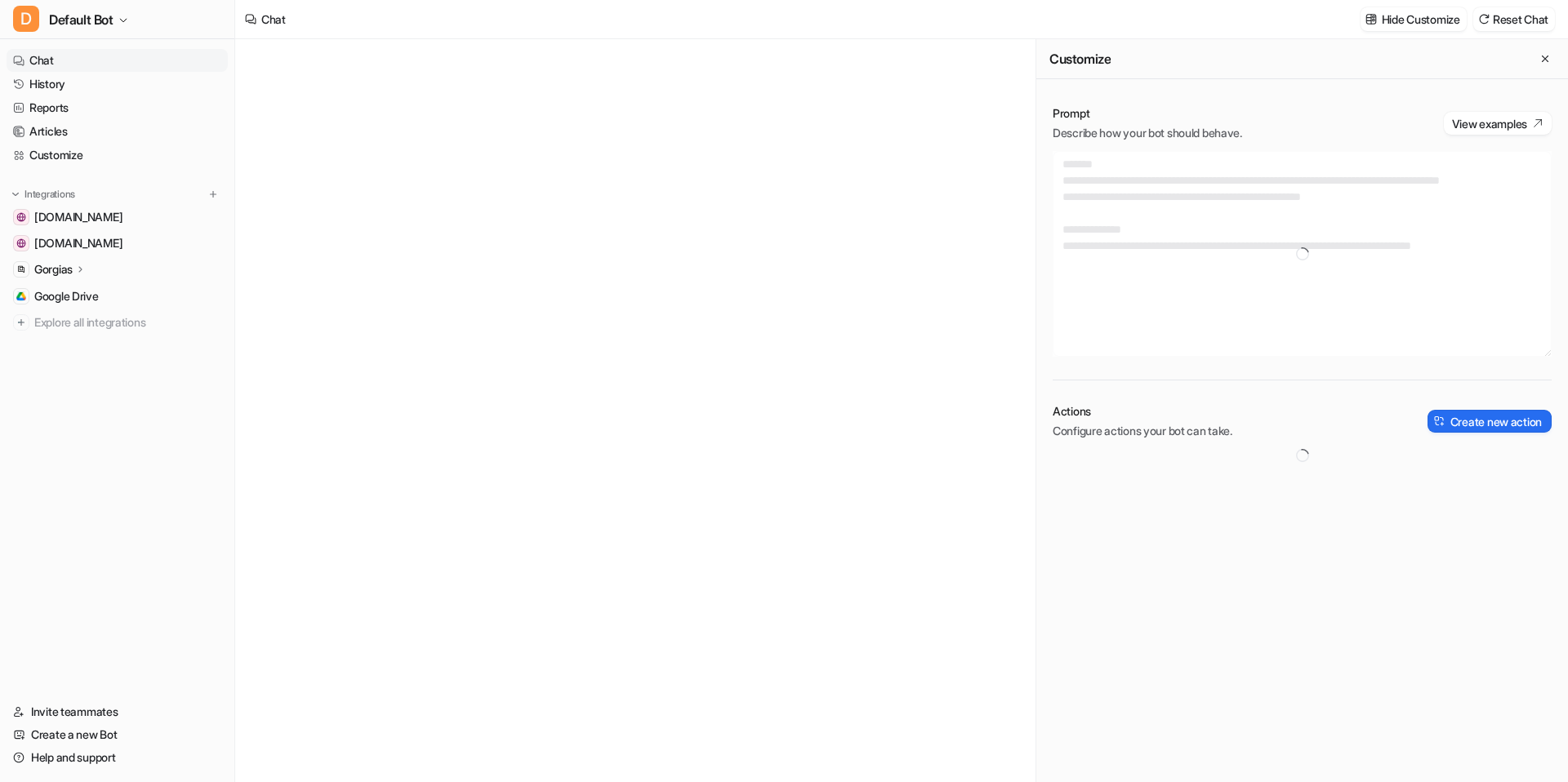
type textarea "**********"
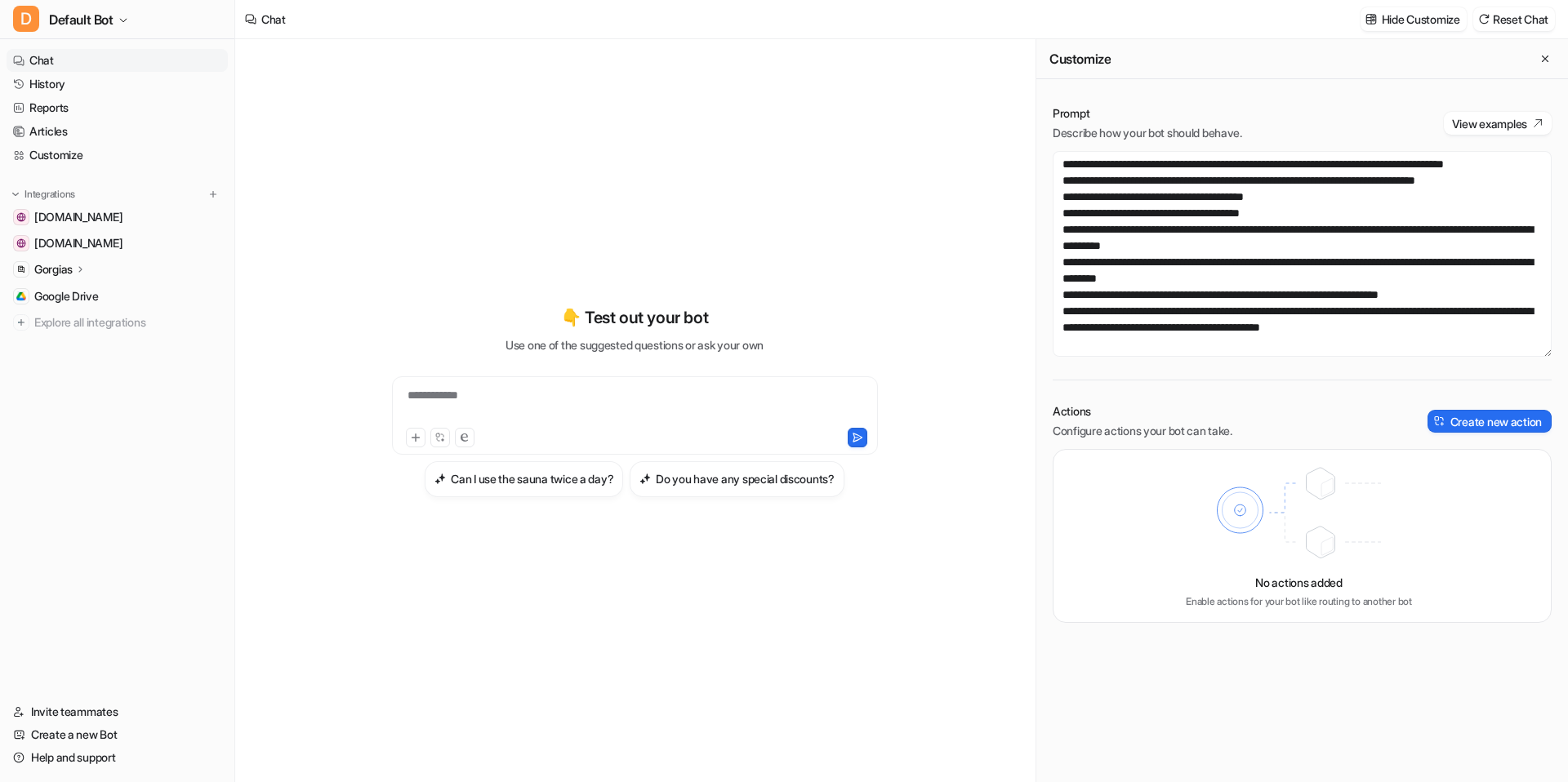
scroll to position [343, 0]
